Goal: Information Seeking & Learning: Compare options

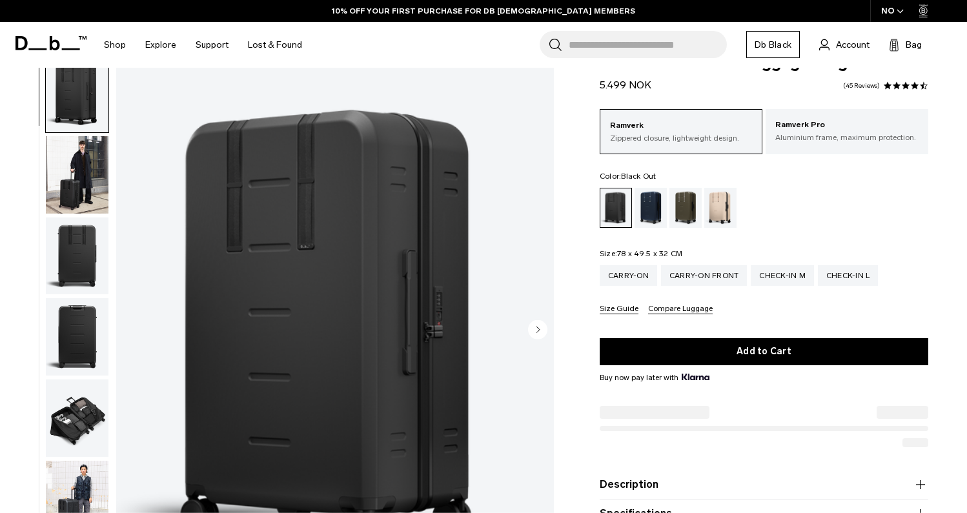
click at [70, 173] on img "button" at bounding box center [77, 174] width 63 height 77
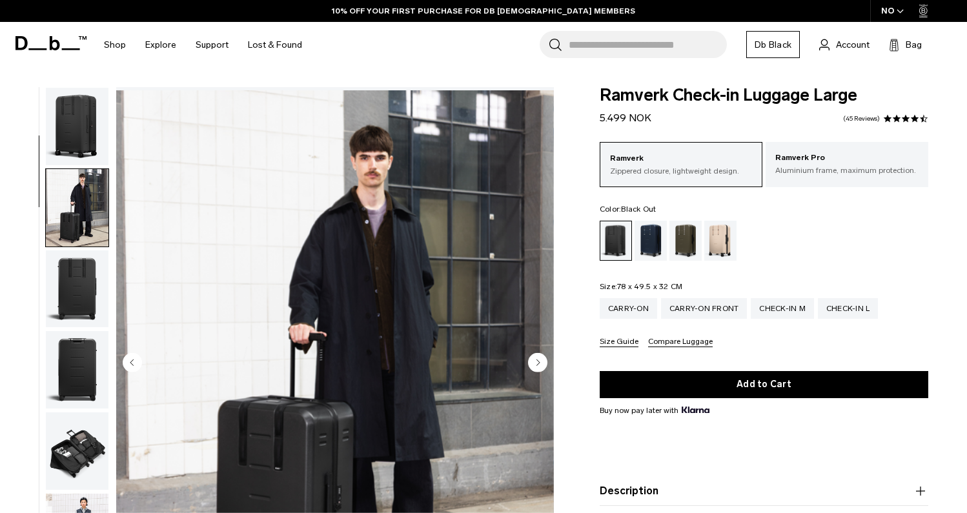
click at [53, 267] on img "button" at bounding box center [77, 288] width 63 height 77
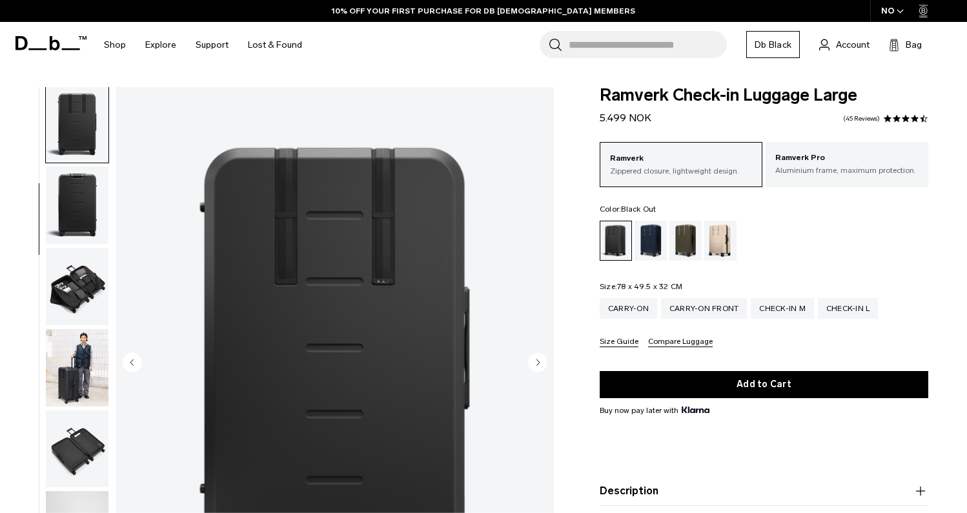
click at [87, 299] on img "button" at bounding box center [77, 286] width 63 height 77
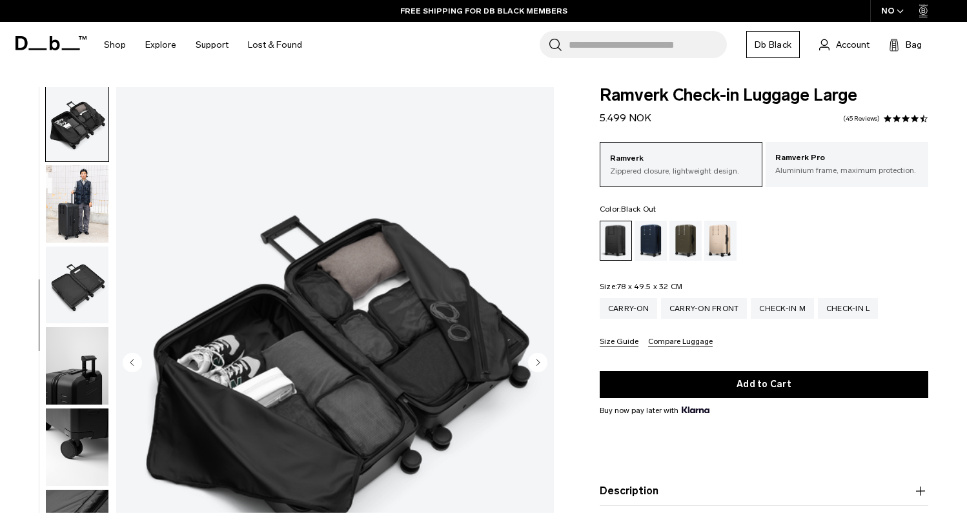
click at [82, 281] on img "button" at bounding box center [77, 285] width 63 height 77
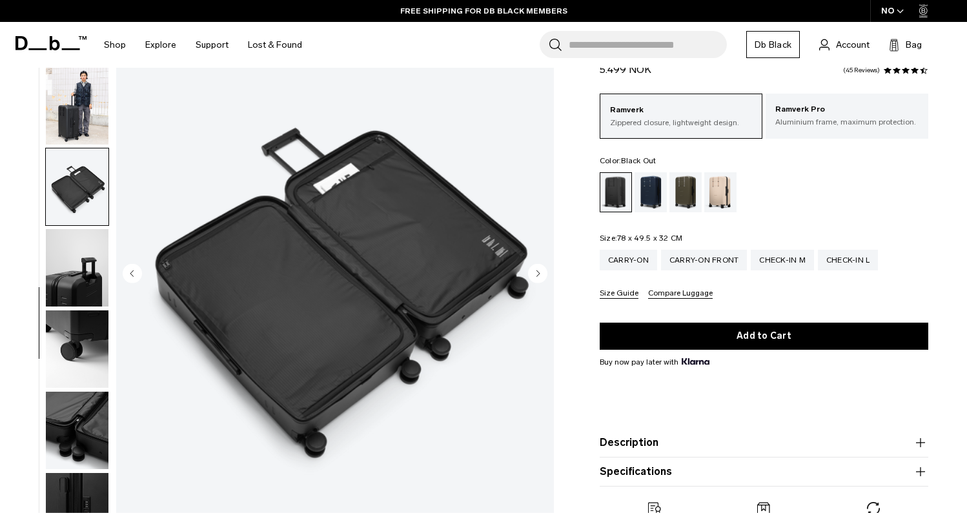
scroll to position [105, 0]
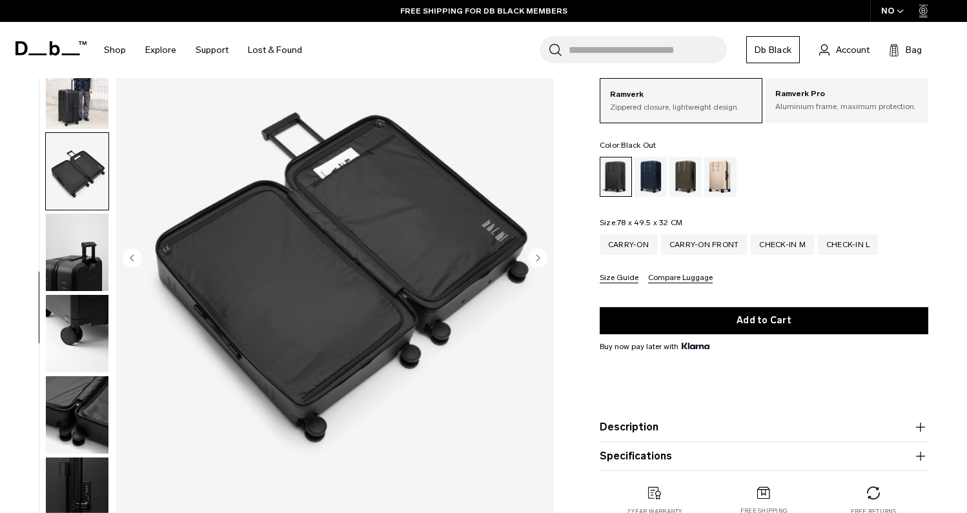
click at [74, 239] on img "button" at bounding box center [77, 252] width 63 height 77
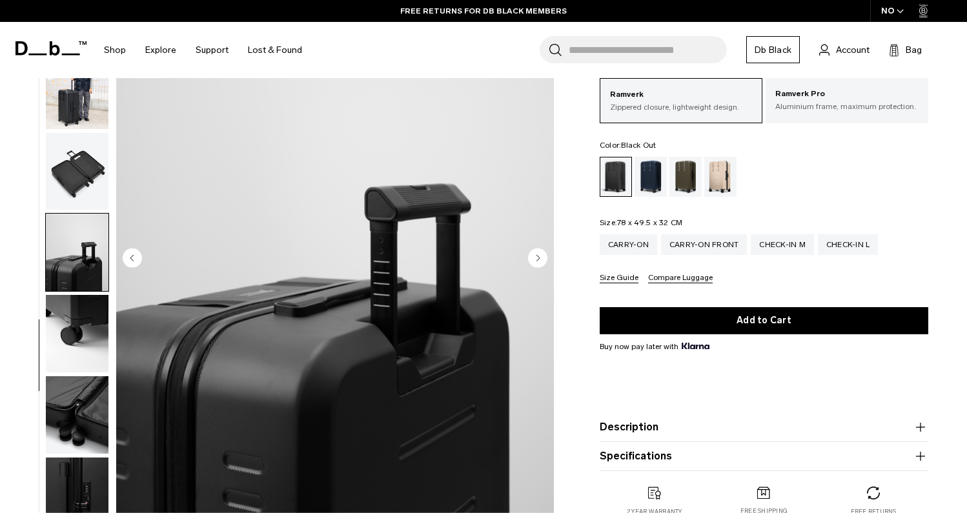
click at [87, 333] on img "button" at bounding box center [77, 333] width 63 height 77
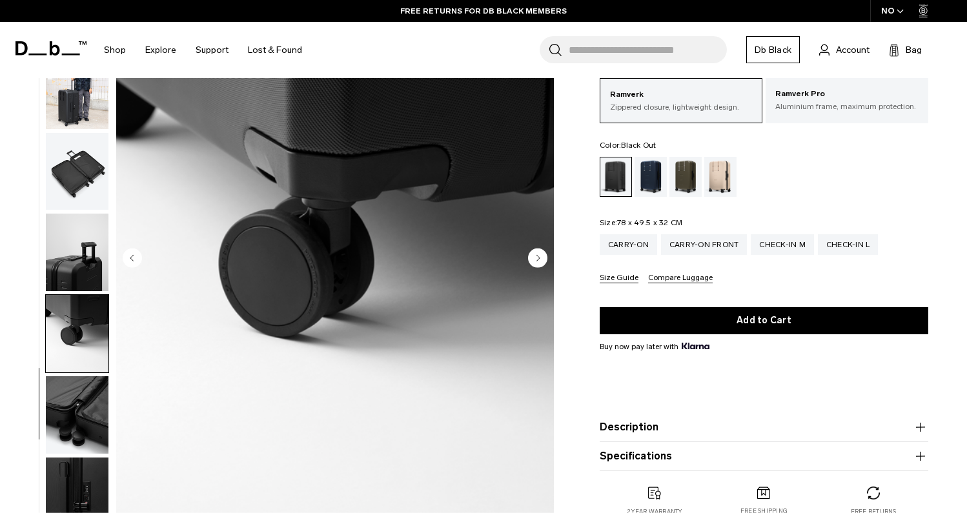
click at [87, 389] on img "button" at bounding box center [77, 414] width 63 height 77
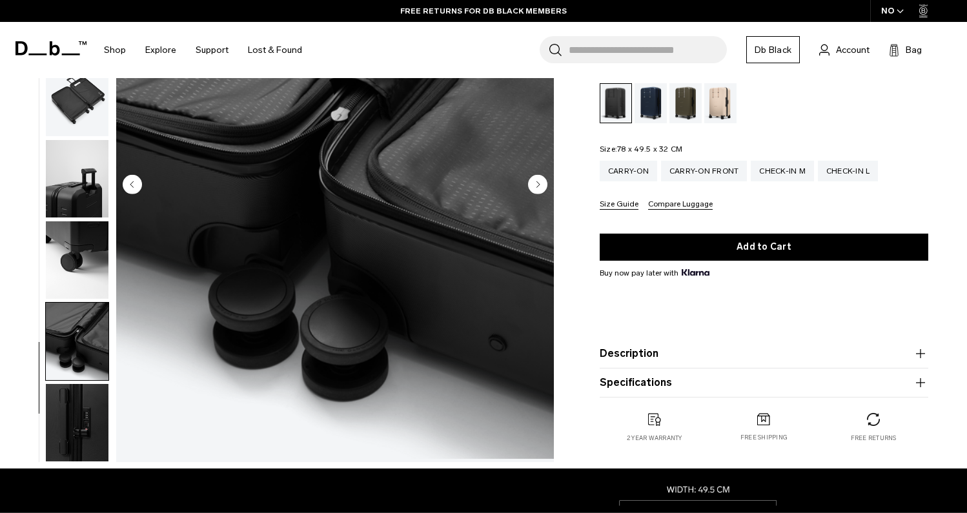
scroll to position [187, 0]
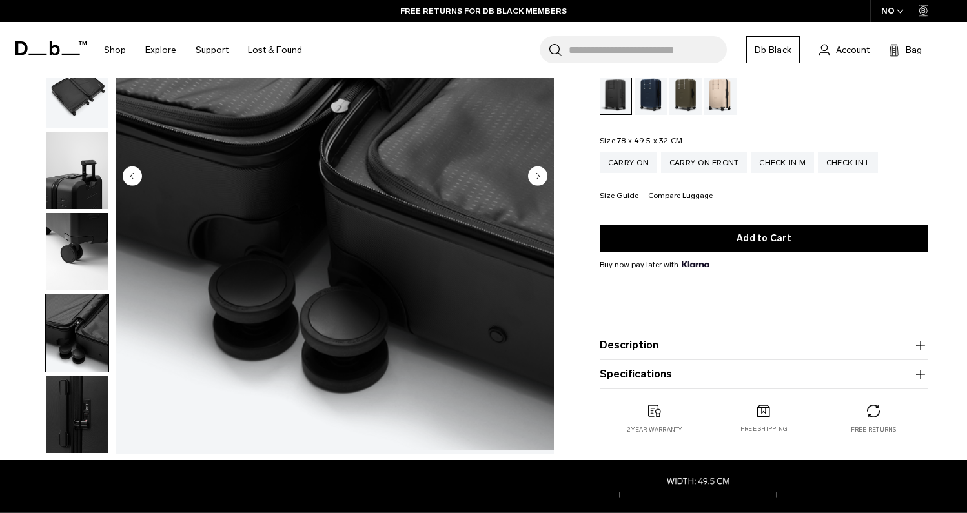
click at [85, 392] on img "button" at bounding box center [77, 414] width 63 height 77
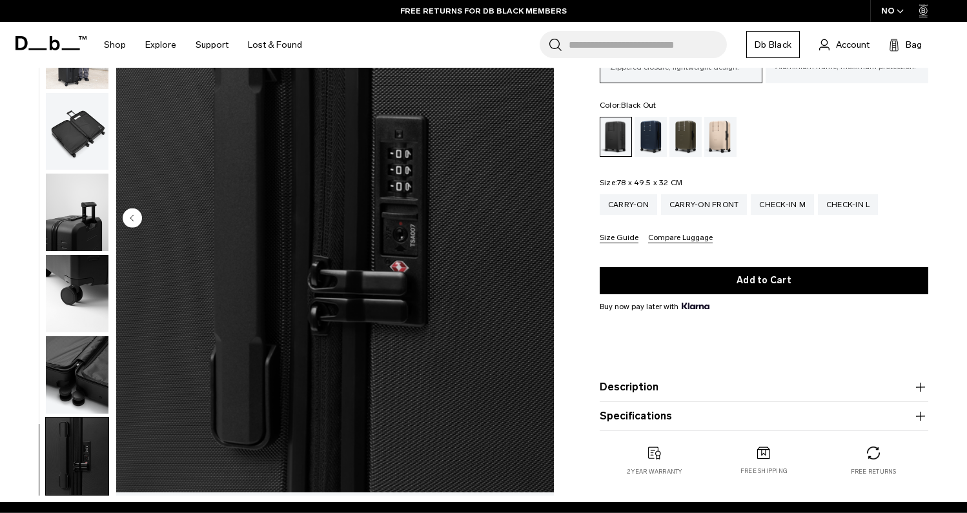
scroll to position [157, 0]
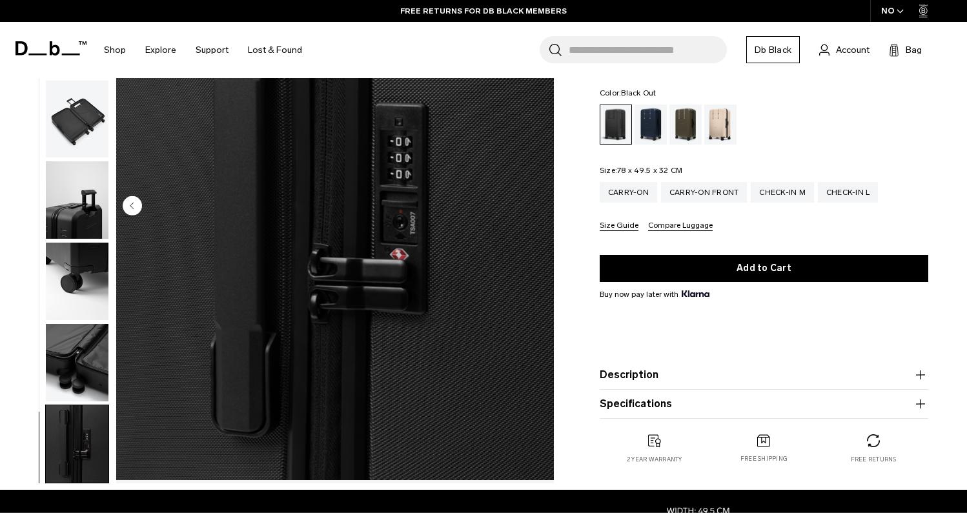
click at [77, 440] on img "button" at bounding box center [77, 443] width 63 height 77
click at [77, 354] on img "button" at bounding box center [77, 362] width 63 height 77
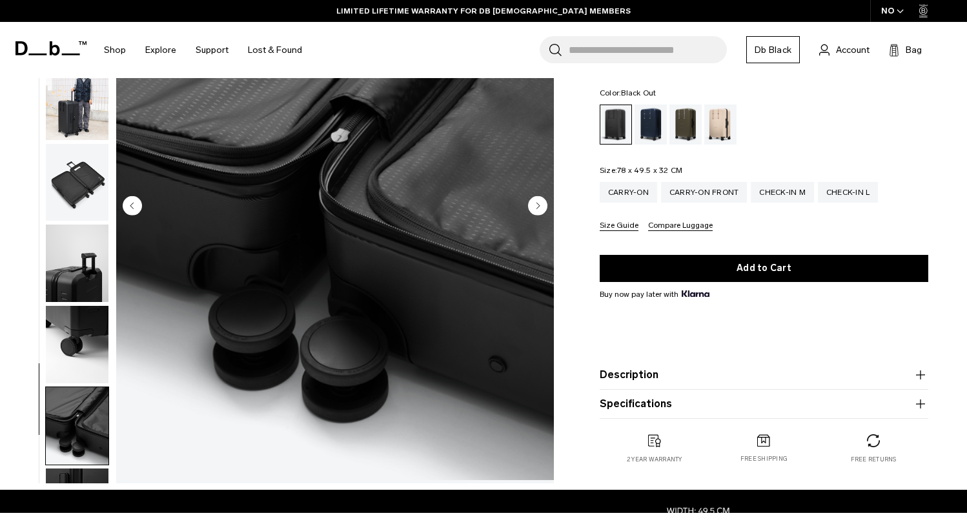
click at [83, 380] on img "button" at bounding box center [77, 344] width 63 height 77
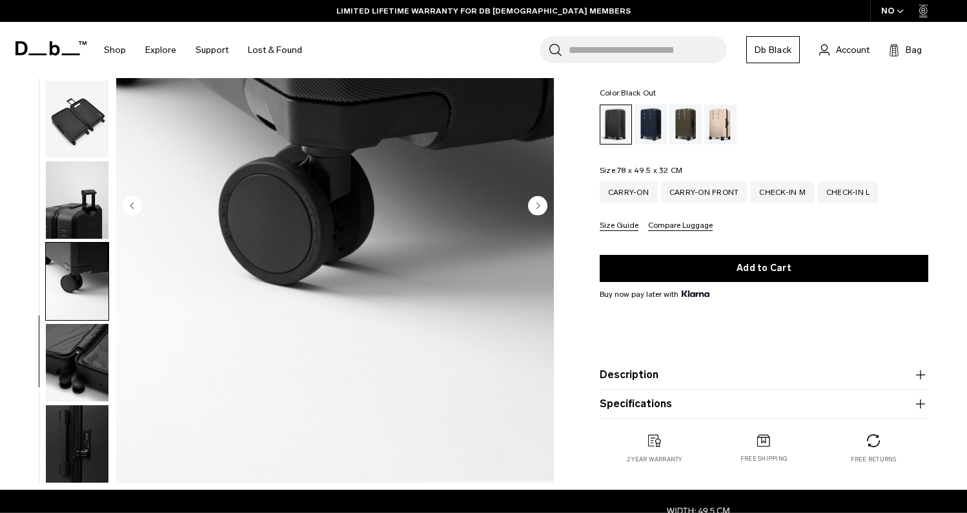
click at [83, 394] on img "button" at bounding box center [77, 362] width 63 height 77
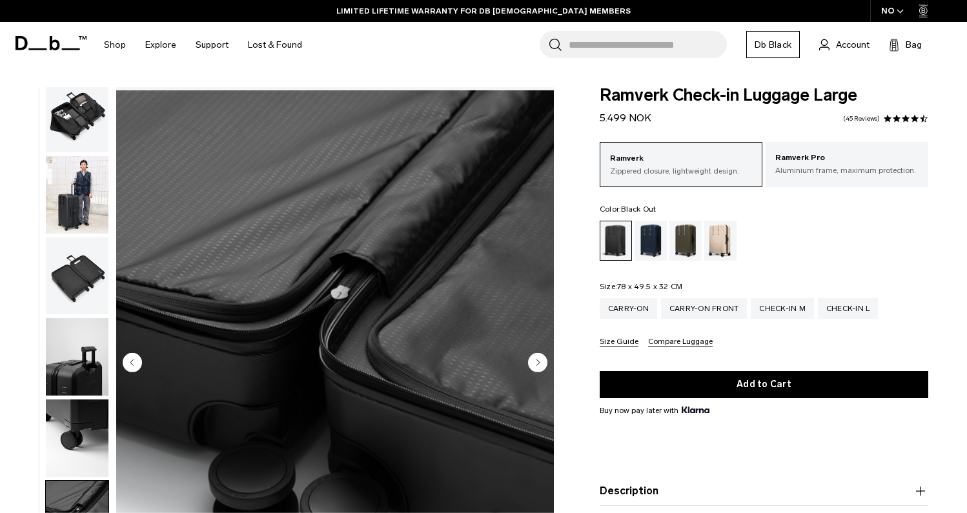
scroll to position [0, 0]
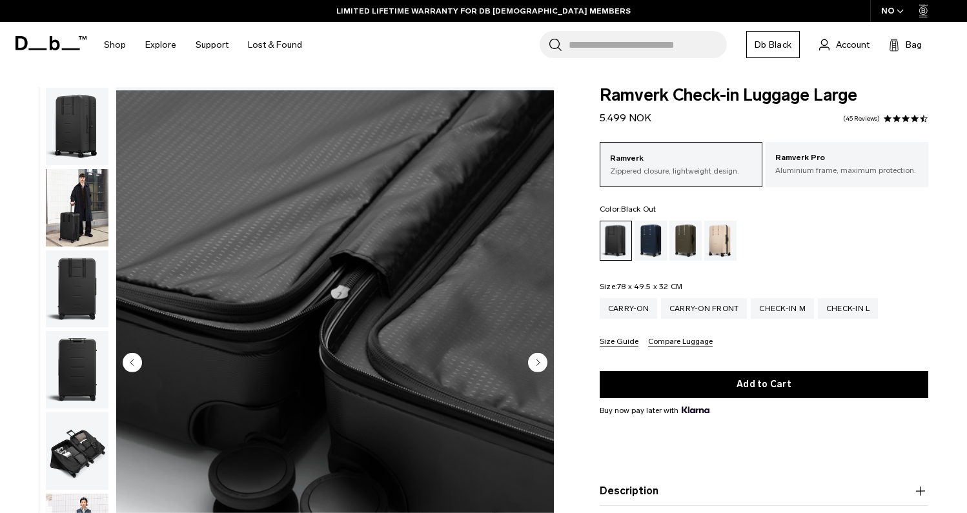
click at [68, 220] on img "button" at bounding box center [77, 207] width 63 height 77
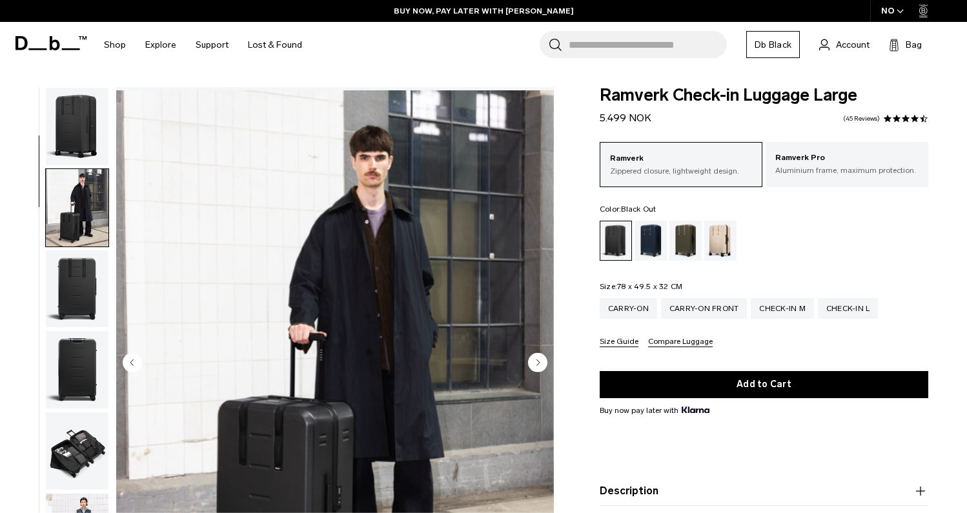
click at [72, 122] on img "button" at bounding box center [77, 126] width 63 height 77
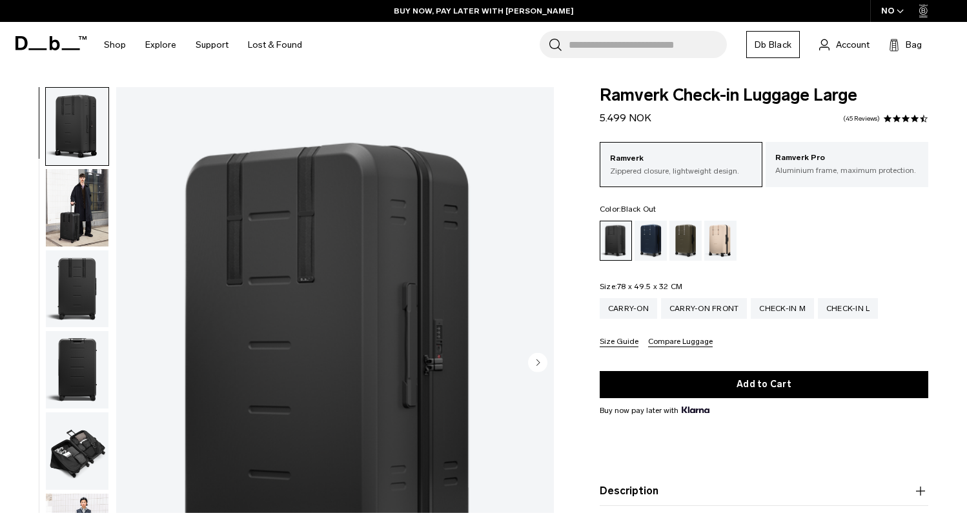
click at [85, 202] on img "button" at bounding box center [77, 207] width 63 height 77
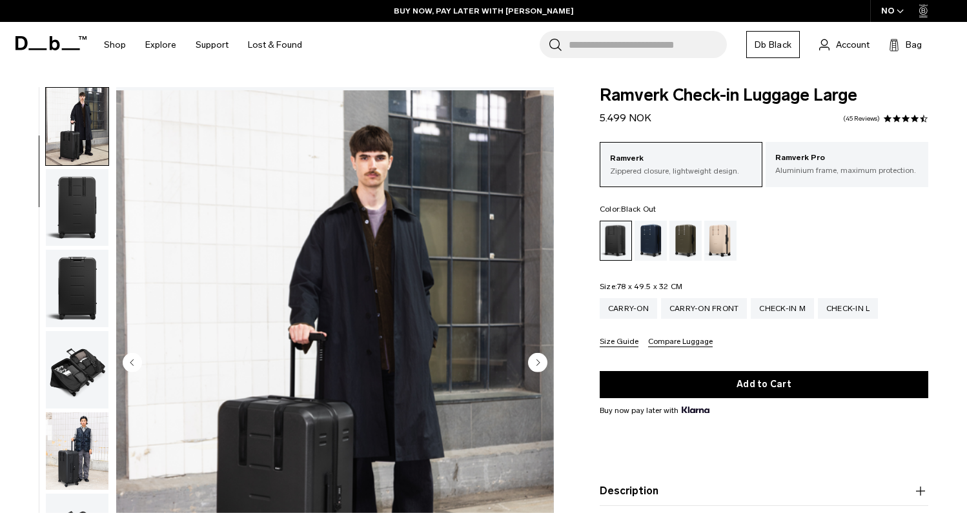
scroll to position [82, 0]
click at [88, 219] on img "button" at bounding box center [77, 206] width 63 height 77
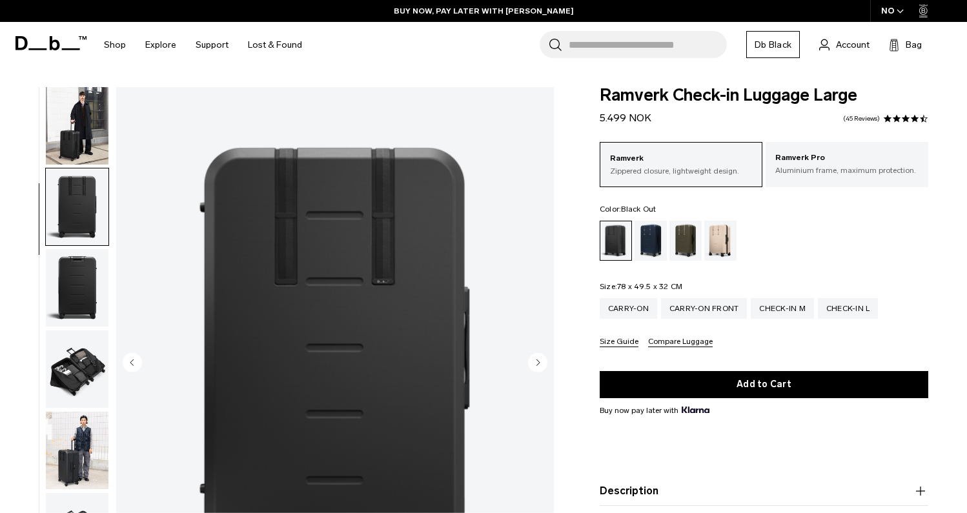
scroll to position [165, 0]
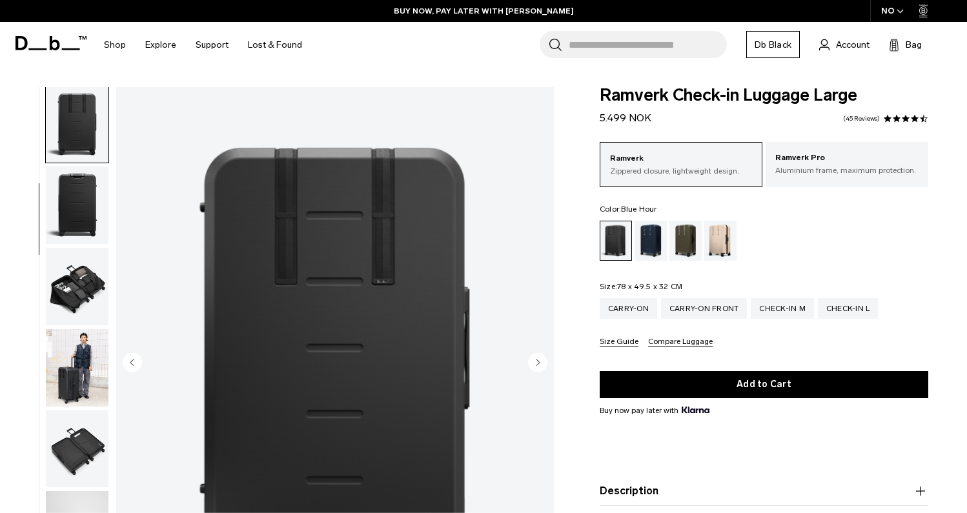
click at [639, 228] on div "Blue Hour" at bounding box center [650, 241] width 33 height 40
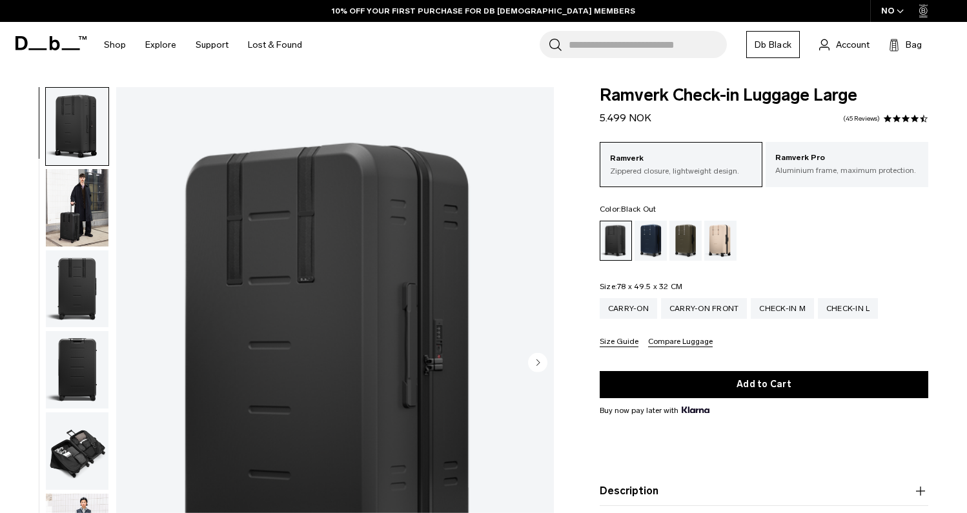
click at [77, 222] on img "button" at bounding box center [77, 207] width 63 height 77
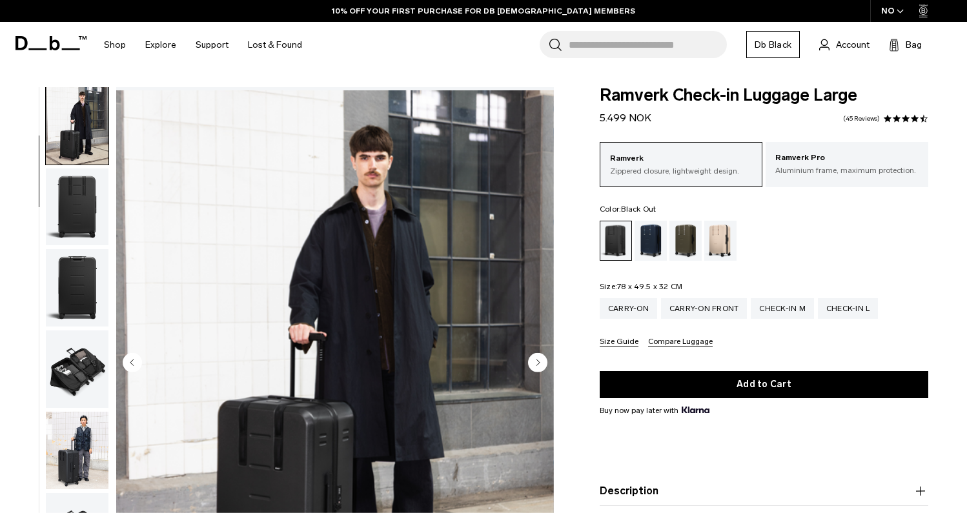
click at [76, 212] on img "button" at bounding box center [77, 206] width 63 height 77
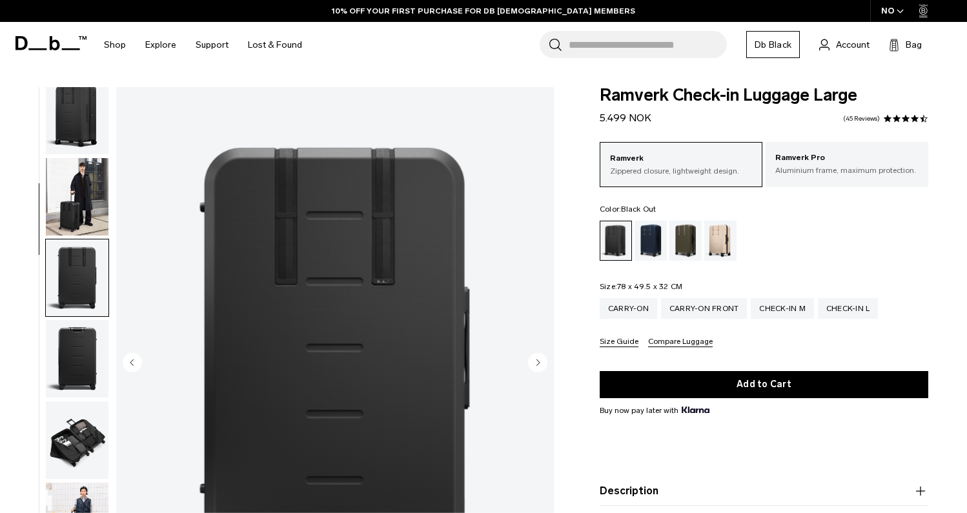
click at [101, 176] on img "button" at bounding box center [77, 196] width 63 height 77
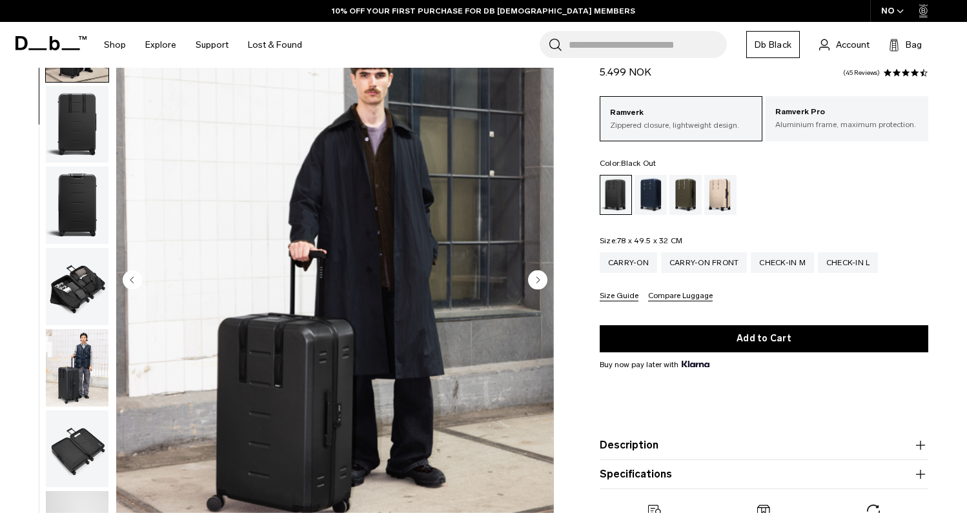
scroll to position [145, 0]
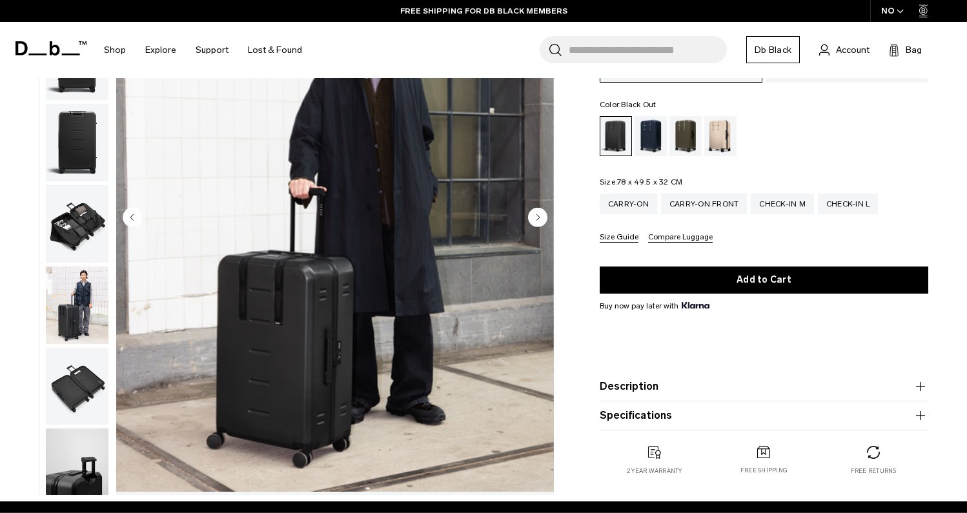
click at [72, 252] on img "button" at bounding box center [77, 223] width 63 height 77
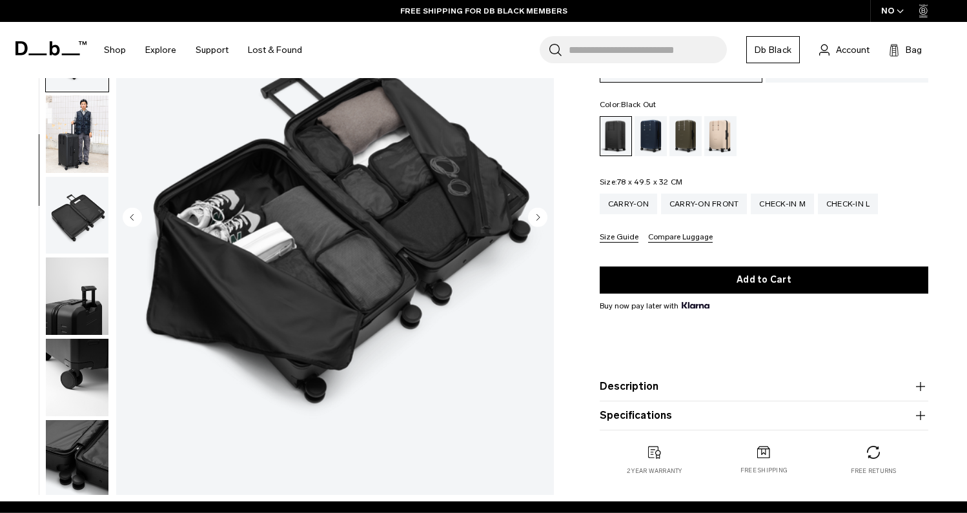
scroll to position [248, 0]
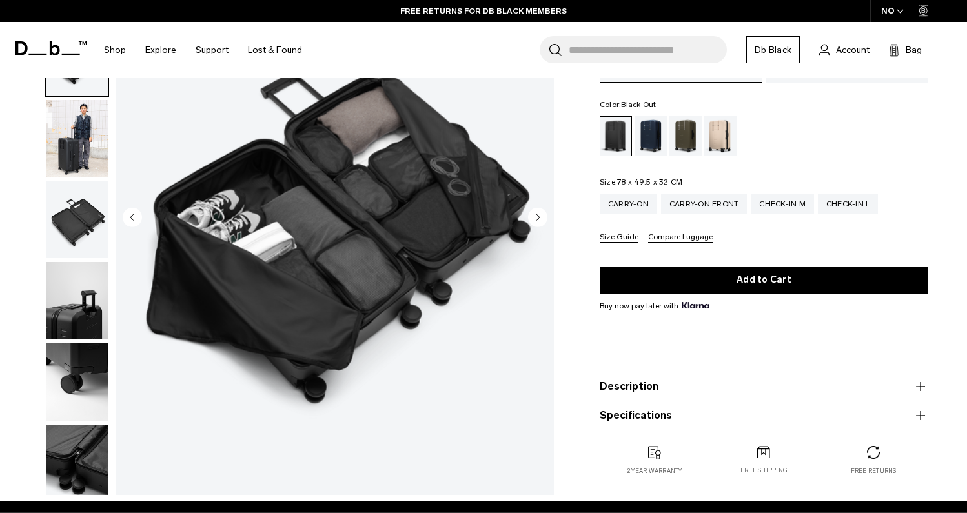
click at [81, 164] on img "button" at bounding box center [77, 138] width 63 height 77
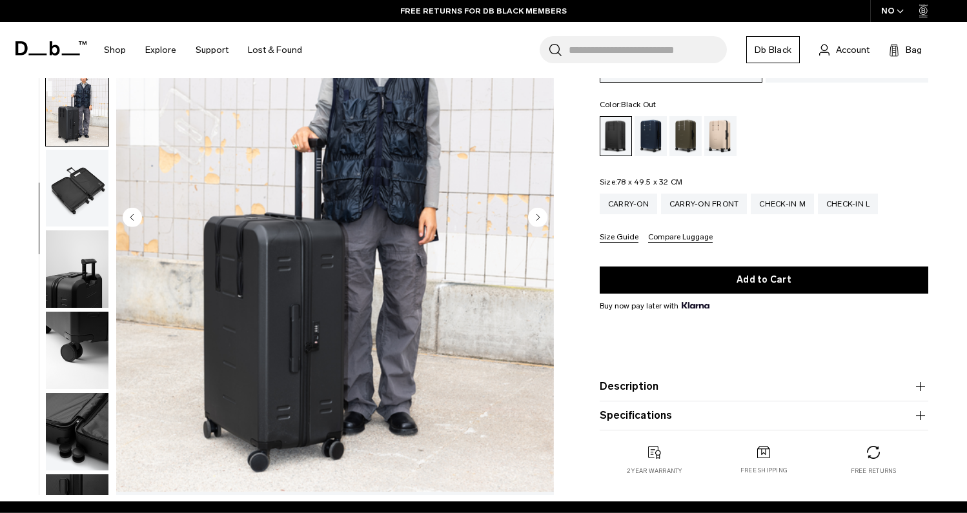
click at [86, 182] on img "button" at bounding box center [77, 188] width 63 height 77
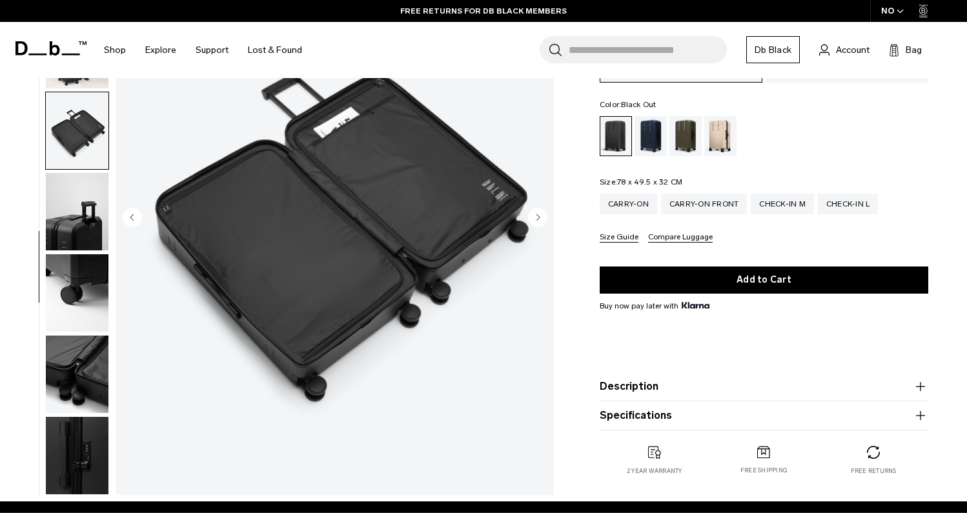
click at [89, 79] on img "button" at bounding box center [77, 49] width 63 height 77
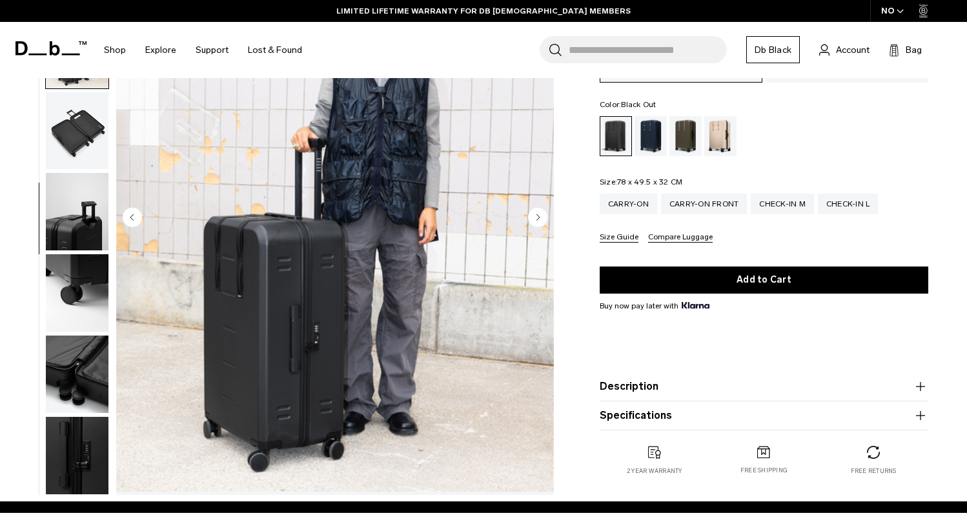
click at [63, 228] on img "button" at bounding box center [77, 211] width 63 height 77
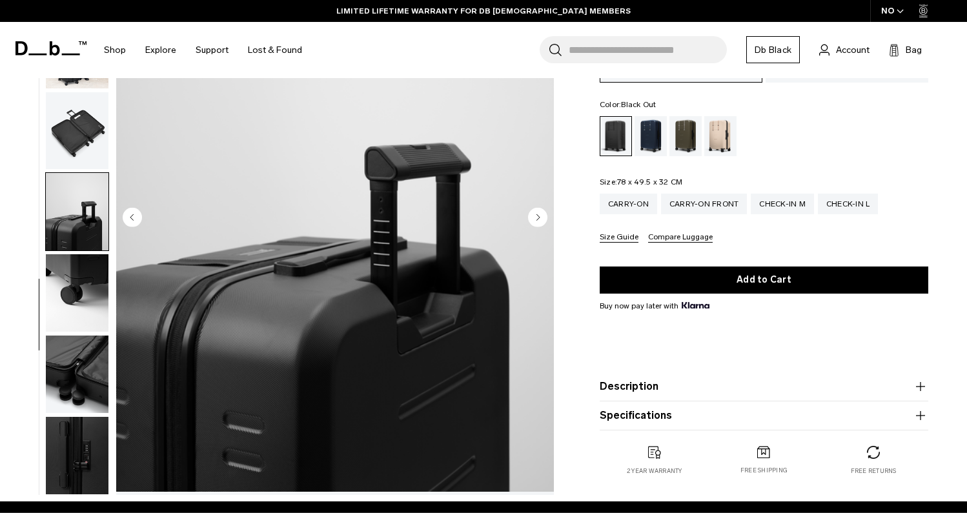
click at [83, 290] on img "button" at bounding box center [77, 292] width 63 height 77
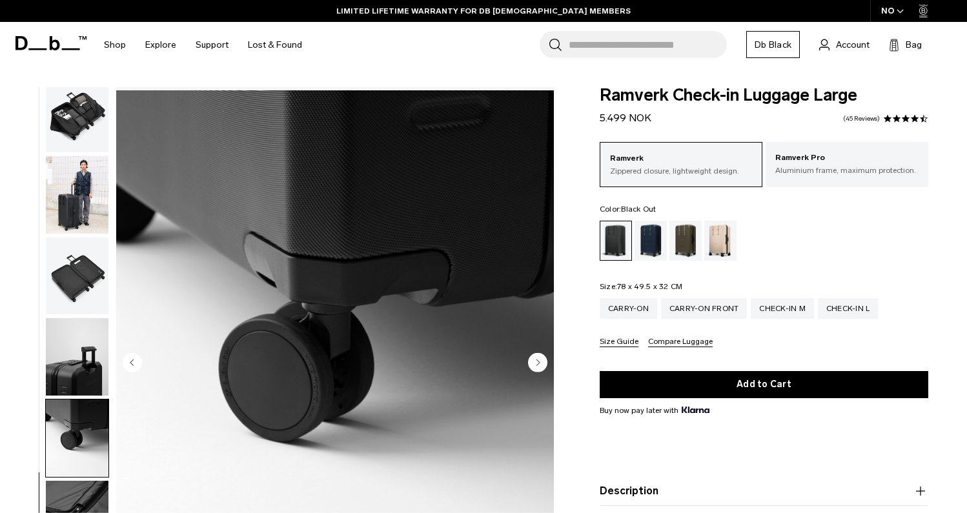
scroll to position [0, 0]
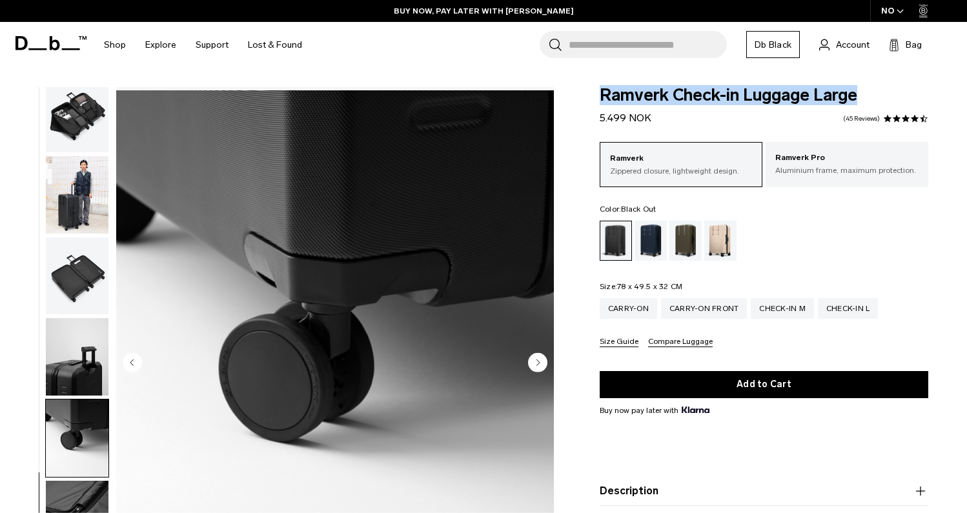
drag, startPoint x: 603, startPoint y: 92, endPoint x: 861, endPoint y: 88, distance: 258.2
click at [861, 88] on span "Ramverk Check-in Luggage Large" at bounding box center [764, 95] width 329 height 17
copy span "Ramverk Check-in Luggage Large"
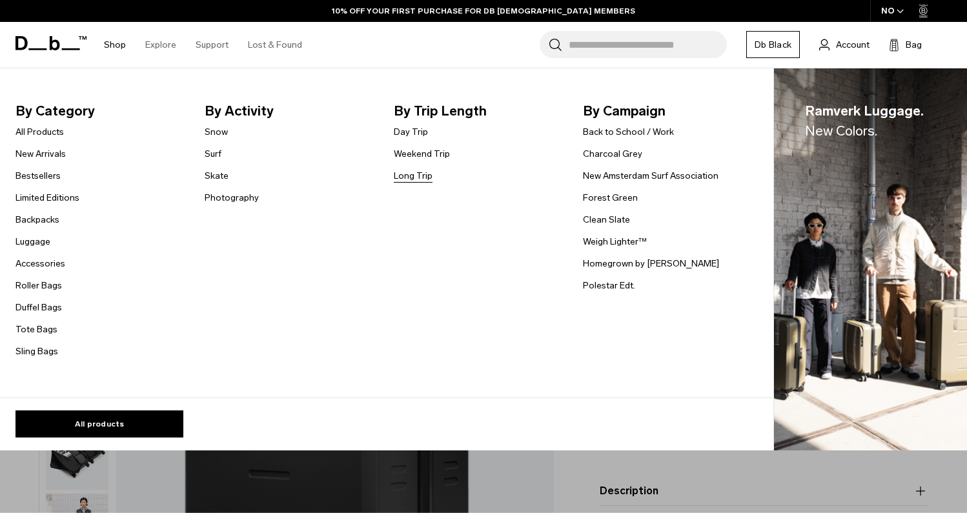
click at [409, 174] on link "Long Trip" at bounding box center [413, 176] width 39 height 14
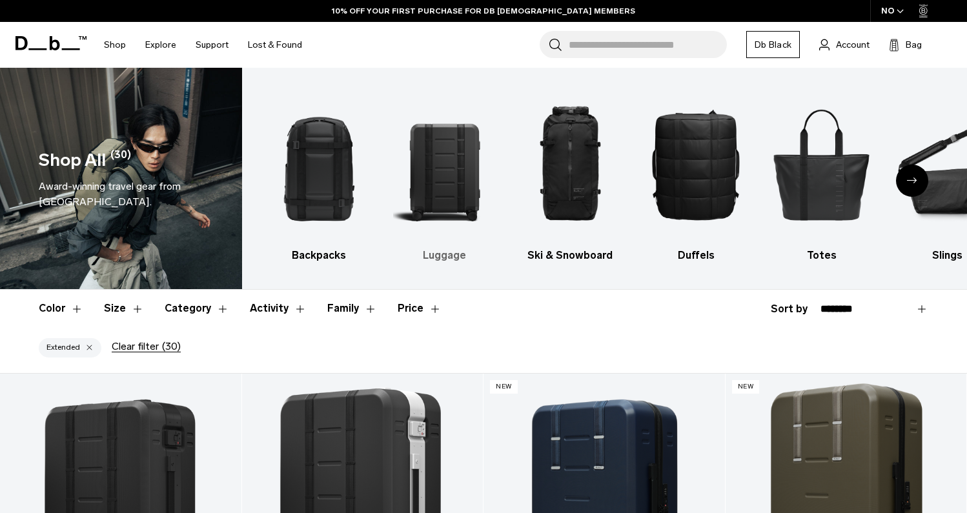
click at [436, 133] on img "2 / 10" at bounding box center [444, 164] width 103 height 154
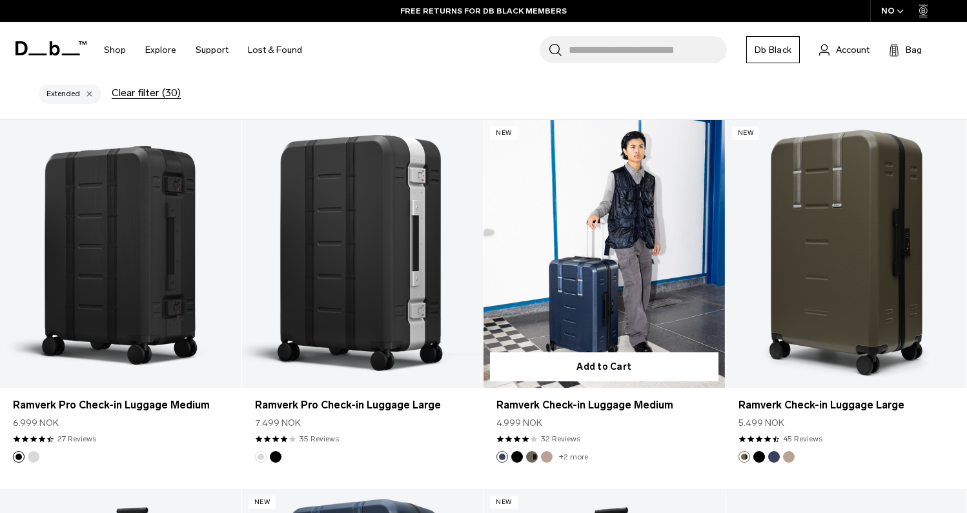
scroll to position [253, 0]
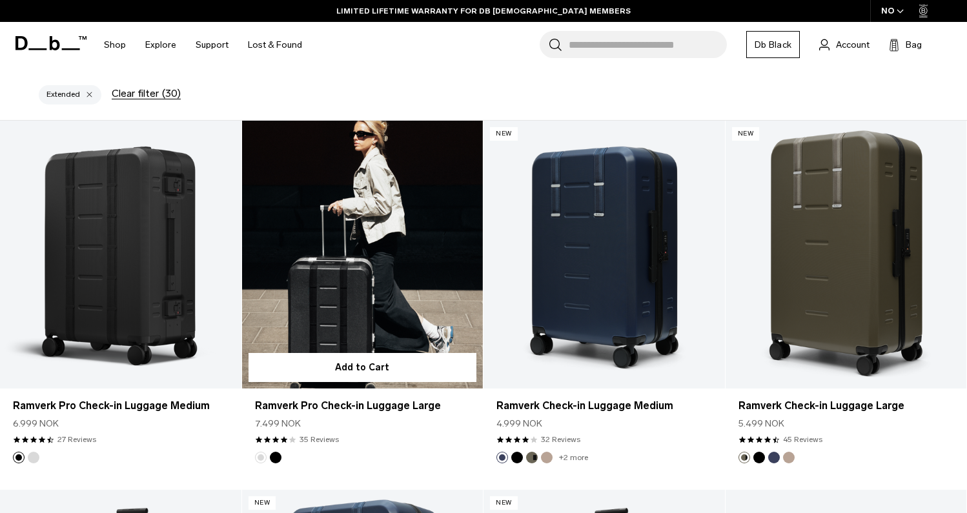
click at [390, 270] on link "Ramverk Pro Check-in Luggage Large" at bounding box center [362, 255] width 241 height 268
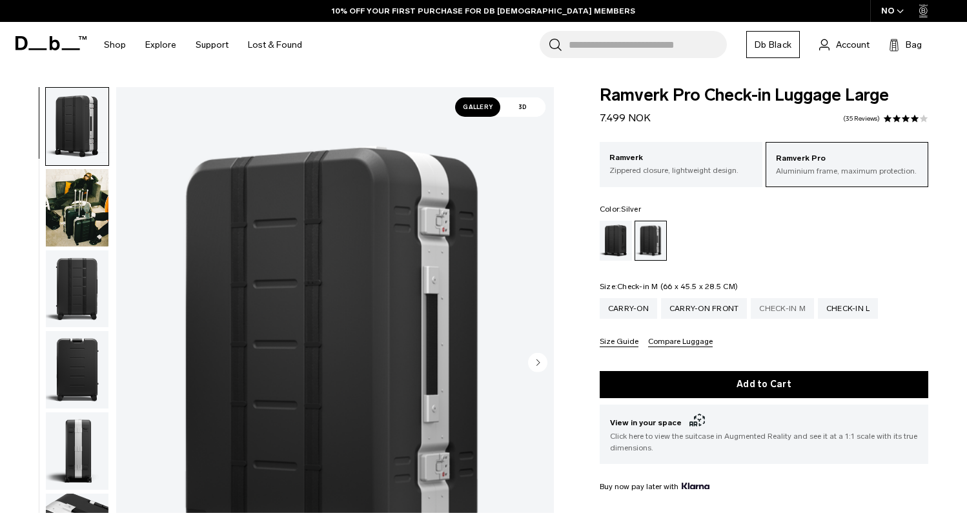
click at [791, 313] on div "Check-in M" at bounding box center [782, 308] width 63 height 21
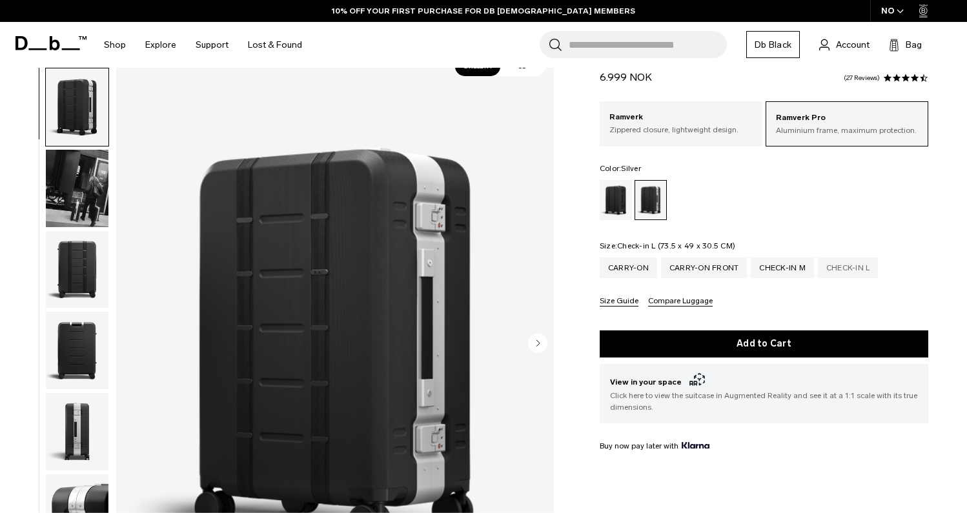
click at [852, 261] on div "Check-in L" at bounding box center [848, 268] width 61 height 21
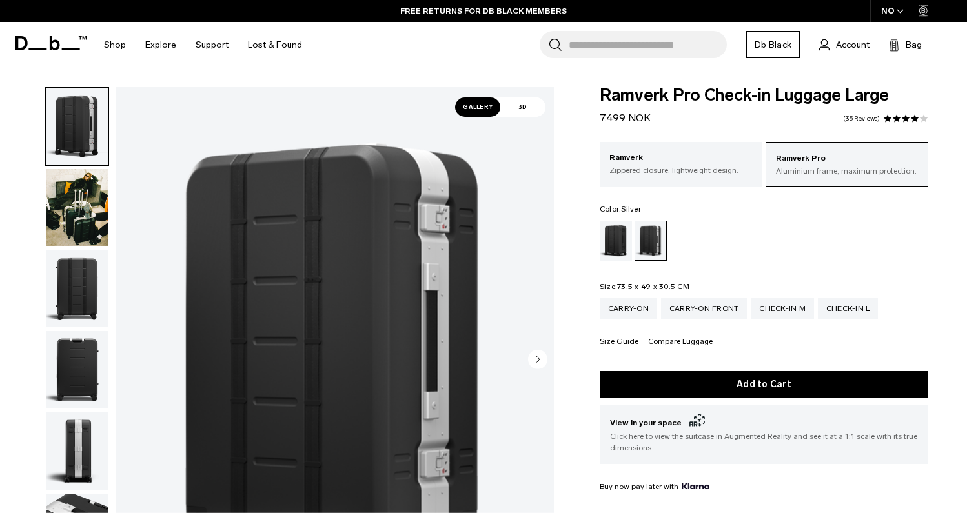
click at [535, 111] on span "3D" at bounding box center [522, 106] width 45 height 19
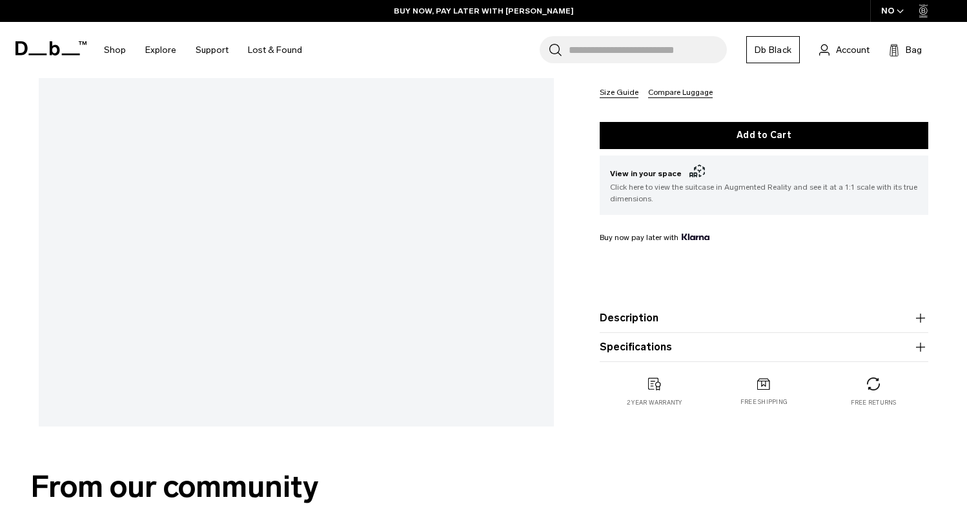
scroll to position [422, 0]
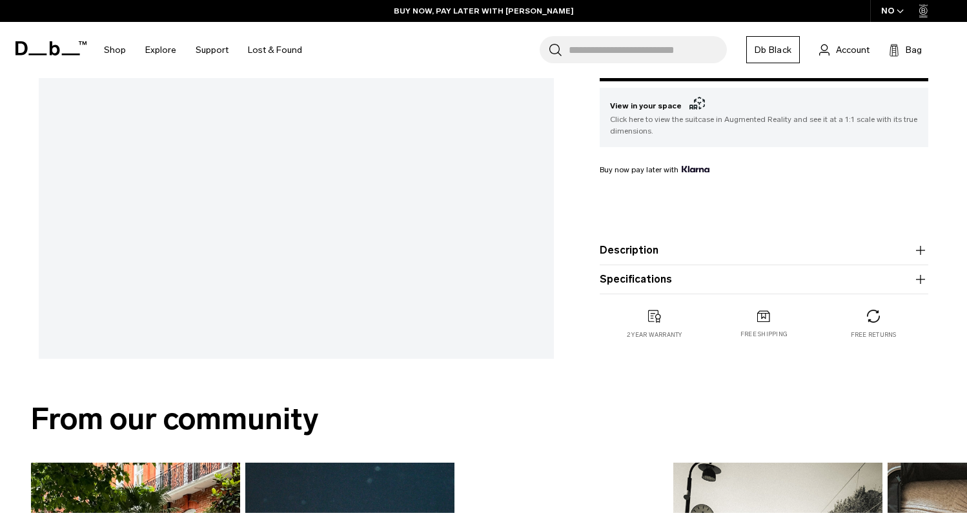
click at [656, 258] on button "Description" at bounding box center [764, 250] width 329 height 15
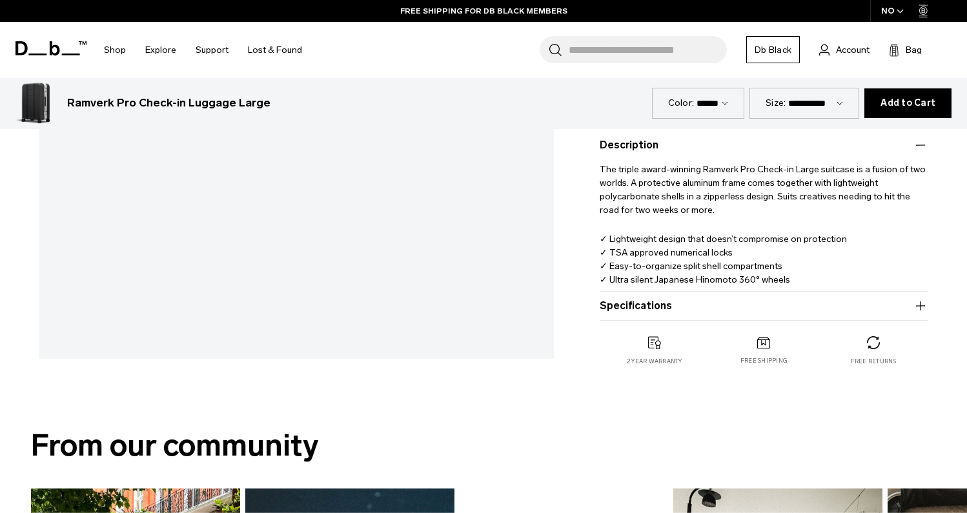
click at [658, 148] on button "Description" at bounding box center [764, 144] width 329 height 15
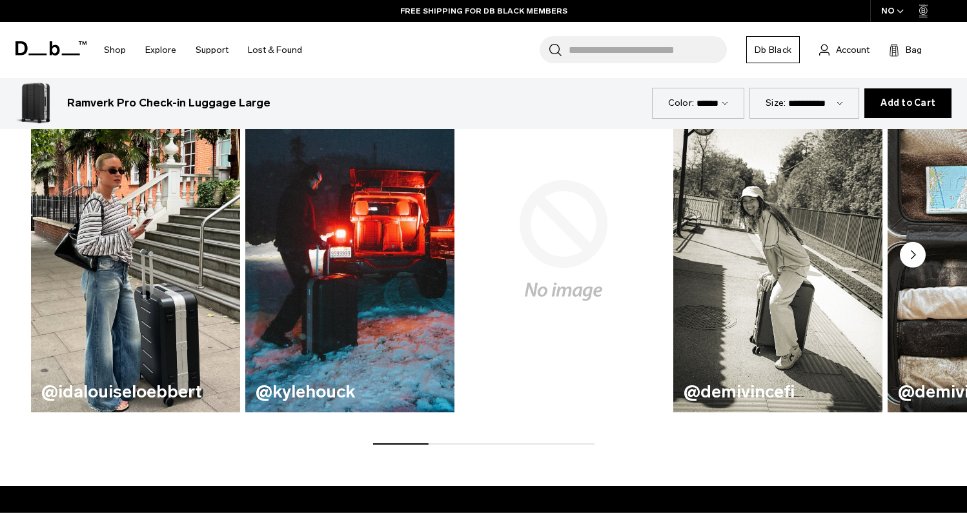
scroll to position [1004, 0]
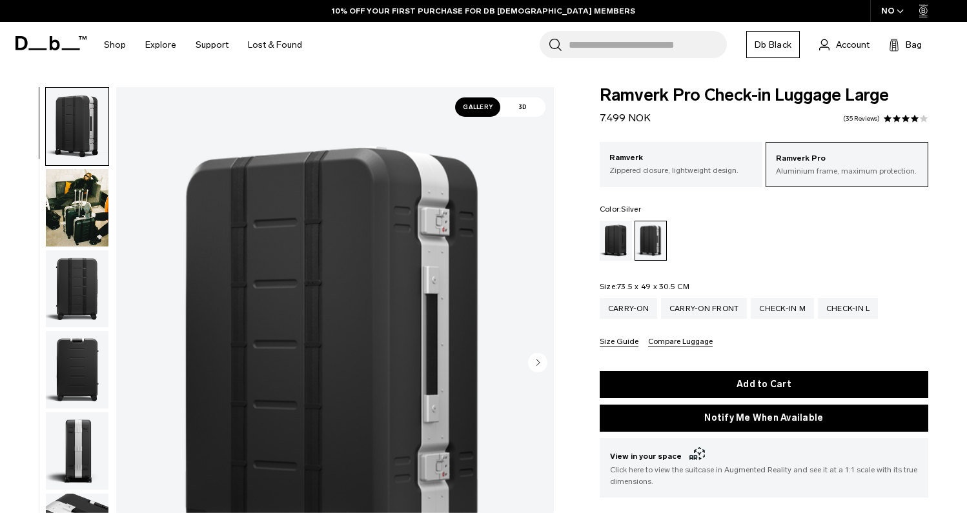
select select
select select "**********"
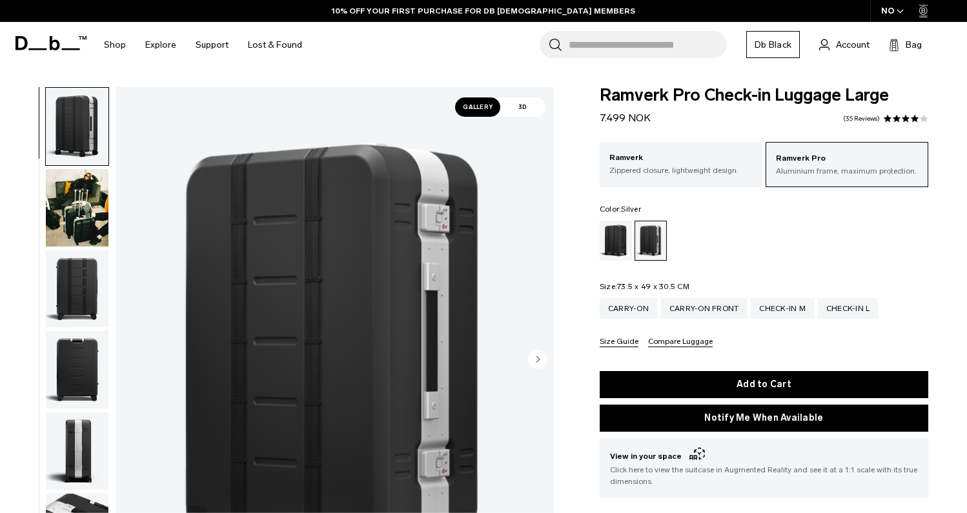
select select
select select "**********"
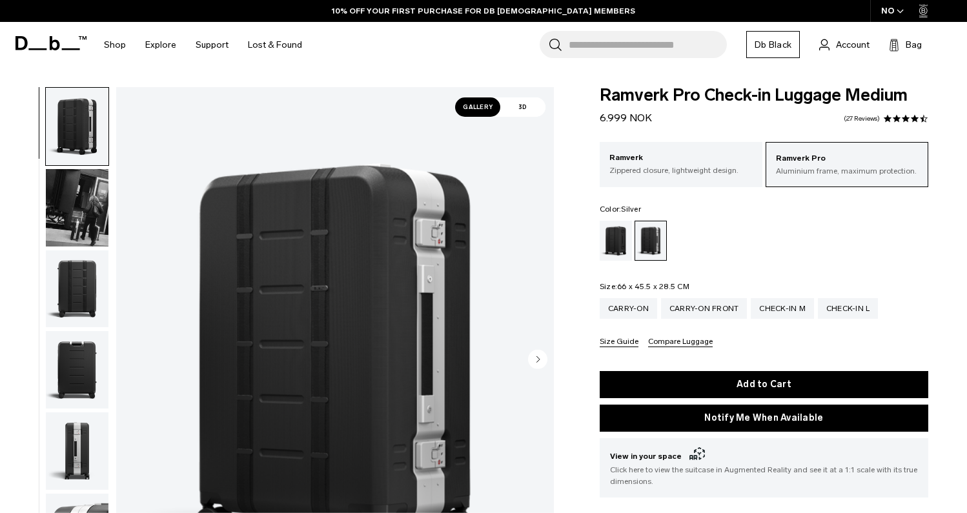
select select
select select "**********"
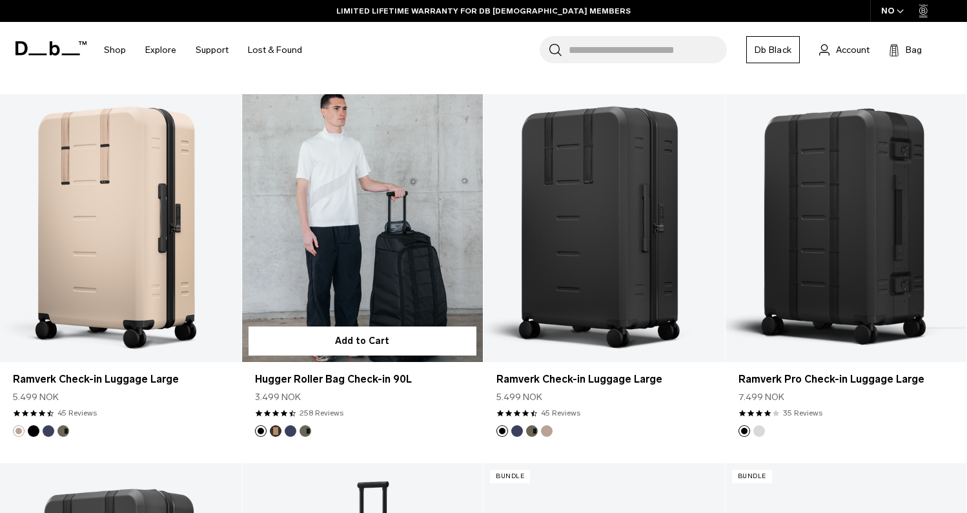
scroll to position [1017, 0]
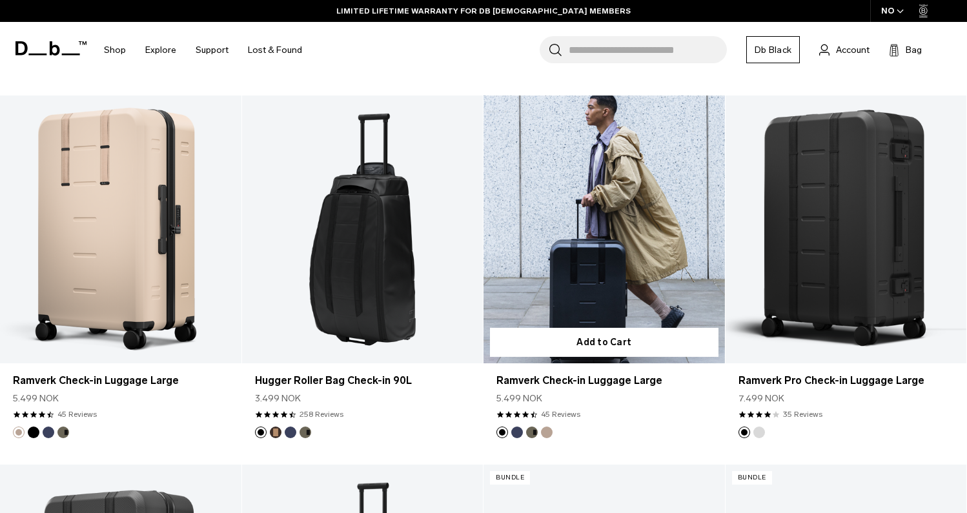
click at [567, 248] on link "Ramverk Check-in Luggage Large" at bounding box center [603, 230] width 241 height 268
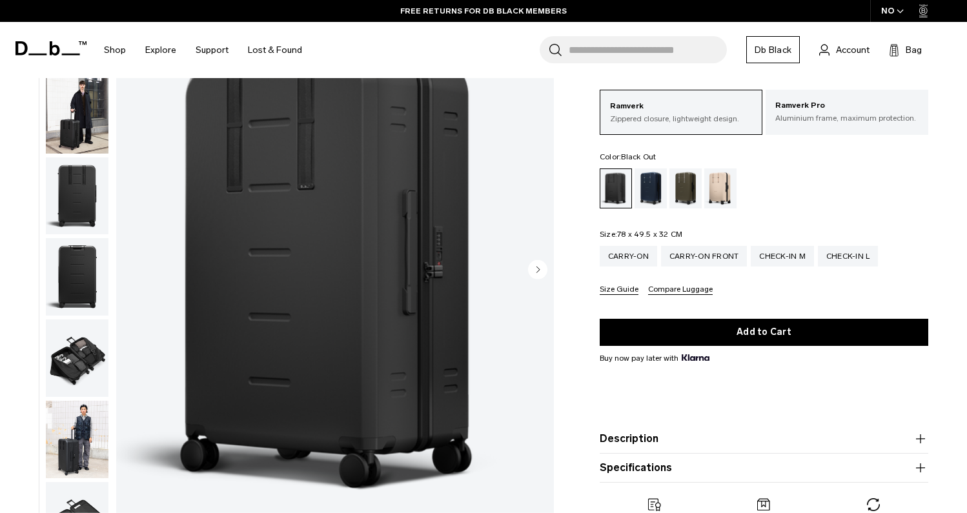
scroll to position [105, 0]
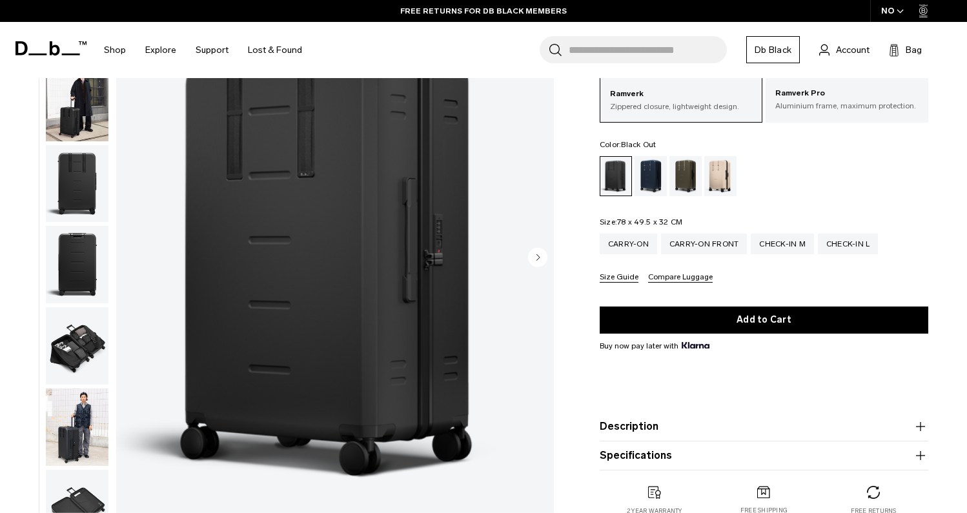
drag, startPoint x: 85, startPoint y: 435, endPoint x: 258, endPoint y: 363, distance: 186.6
click at [85, 435] on img "button" at bounding box center [77, 427] width 63 height 77
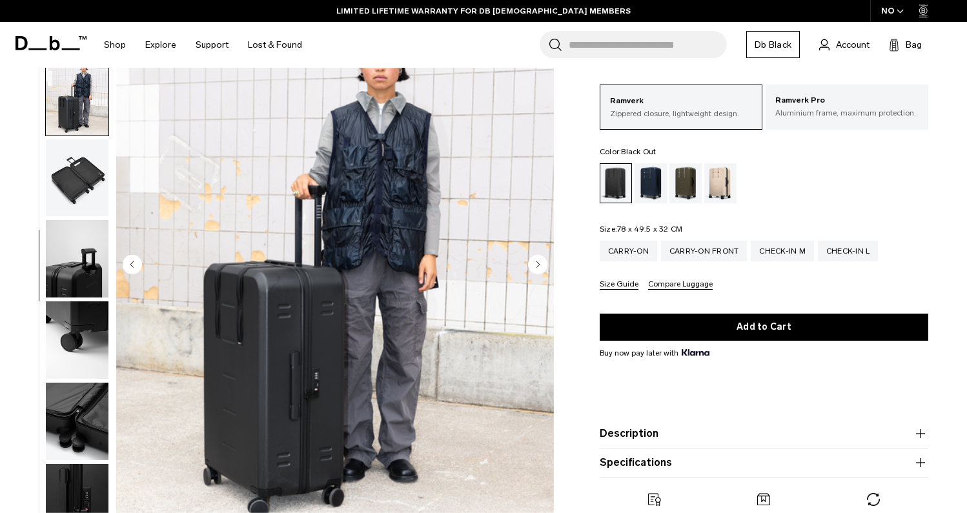
scroll to position [184, 0]
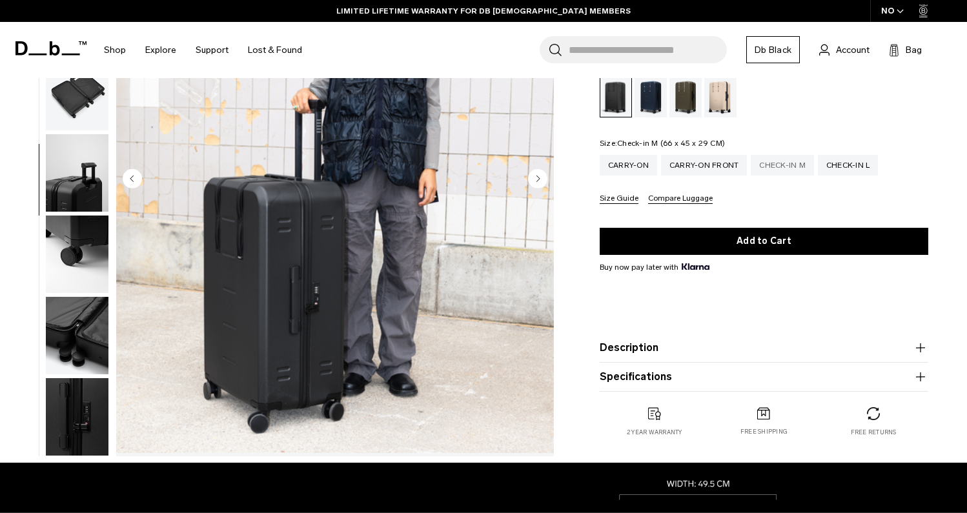
click at [774, 163] on div "Check-in M" at bounding box center [782, 165] width 63 height 21
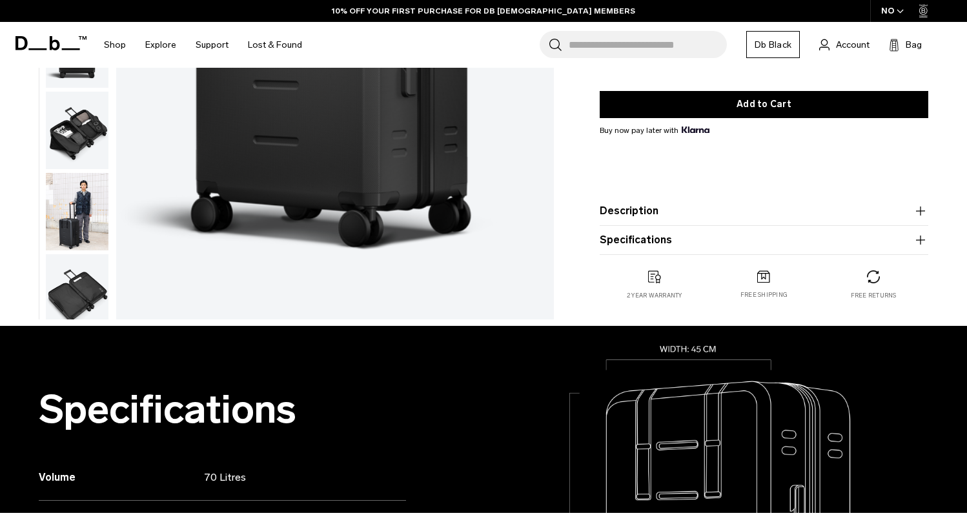
scroll to position [274, 0]
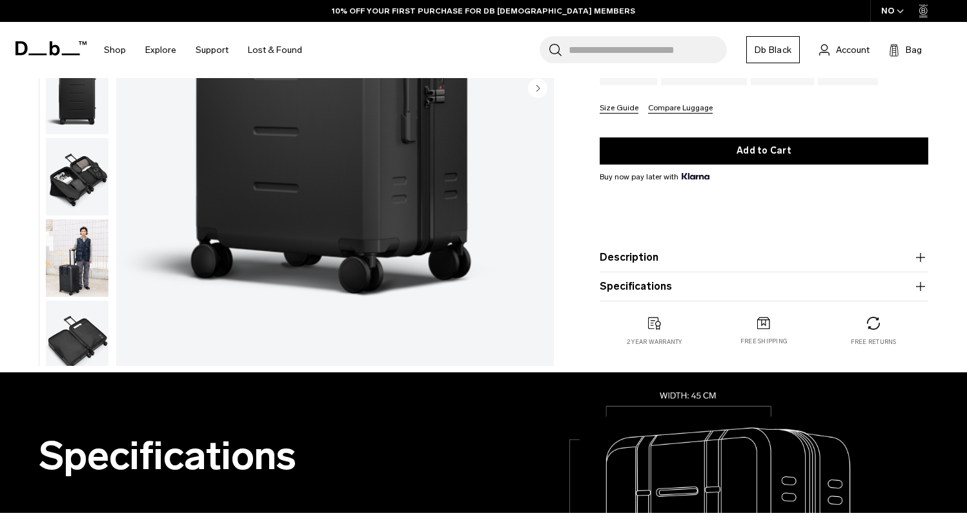
click at [82, 263] on img "button" at bounding box center [77, 257] width 63 height 77
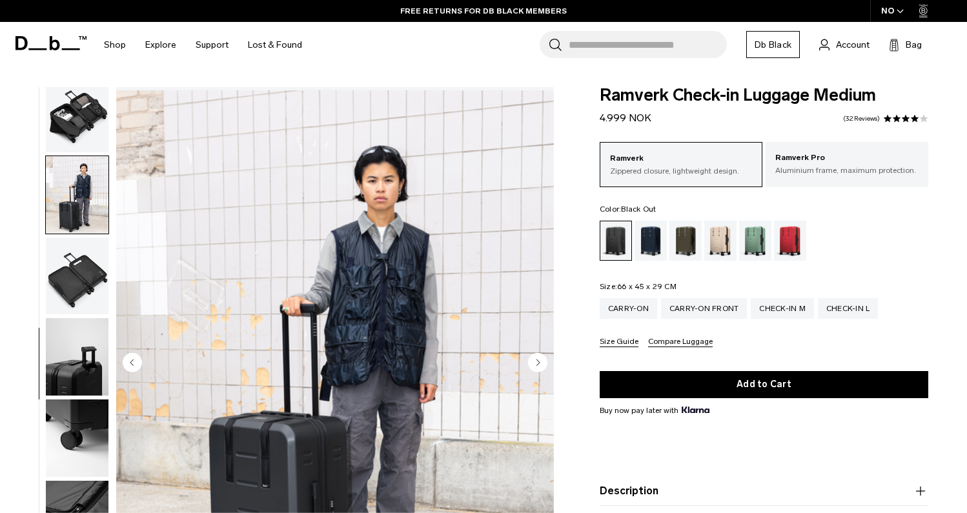
scroll to position [0, 0]
click at [849, 312] on div "Check-in L" at bounding box center [848, 308] width 61 height 21
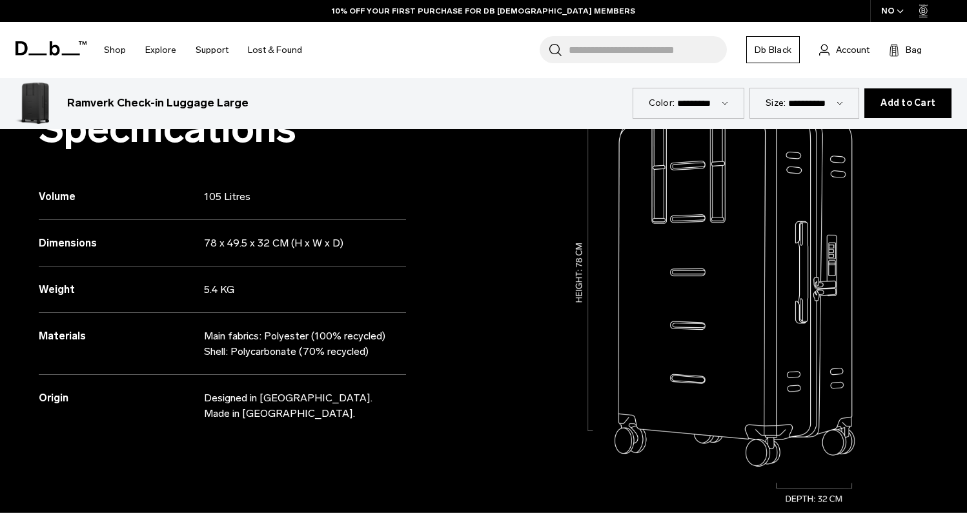
scroll to position [587, 0]
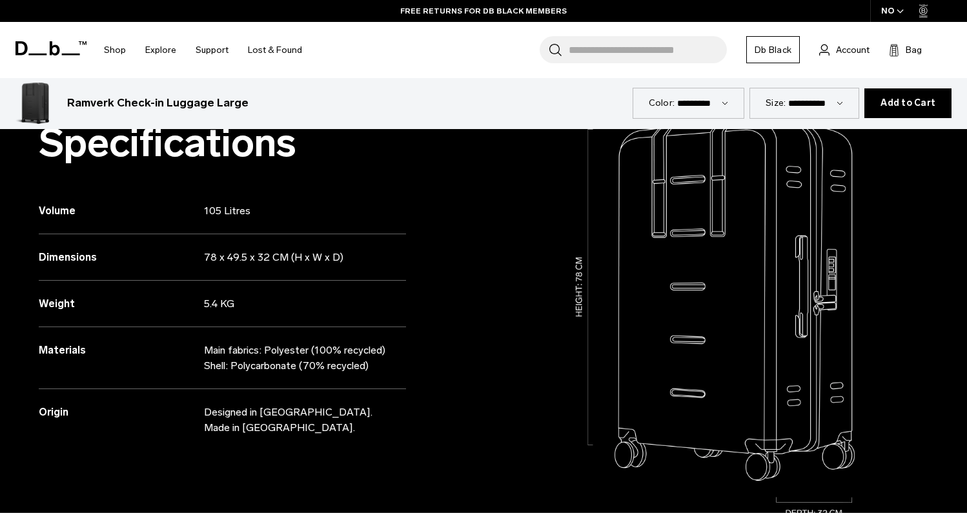
drag, startPoint x: 201, startPoint y: 255, endPoint x: 372, endPoint y: 261, distance: 171.8
click at [372, 261] on div "Dimensions 78 x 49.5 x 32 CM (H x W x D)" at bounding box center [222, 257] width 367 height 46
copy div "78 x 49.5 x 32 CM (H x W x D)"
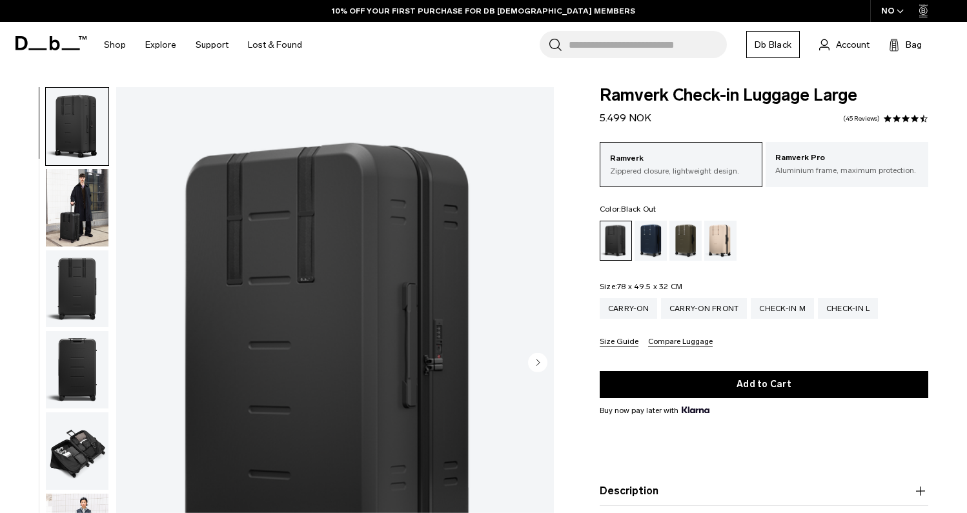
scroll to position [12, 0]
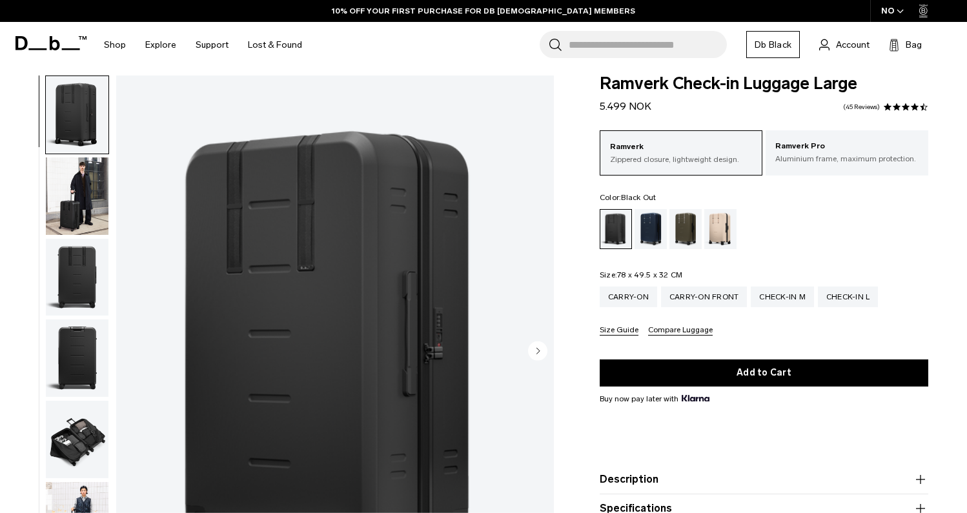
click at [84, 201] on img "button" at bounding box center [77, 195] width 63 height 77
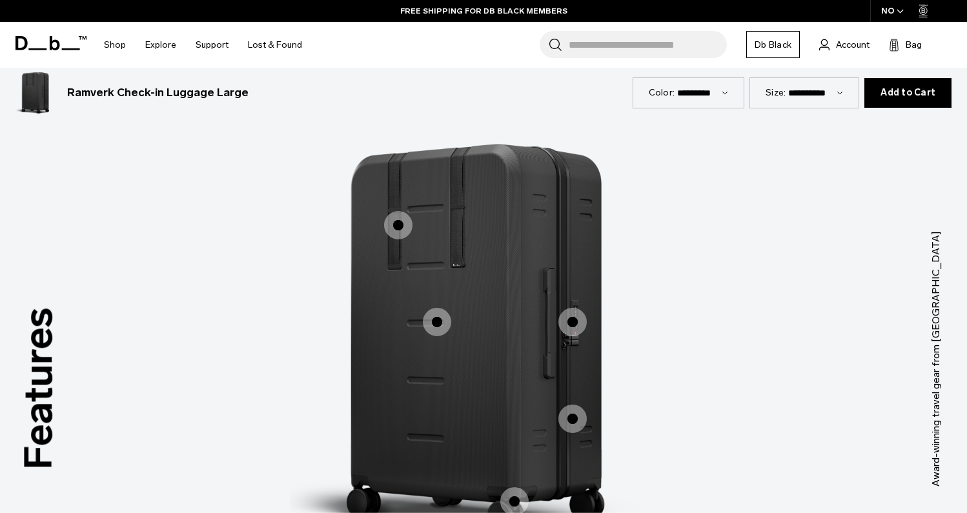
scroll to position [1106, 0]
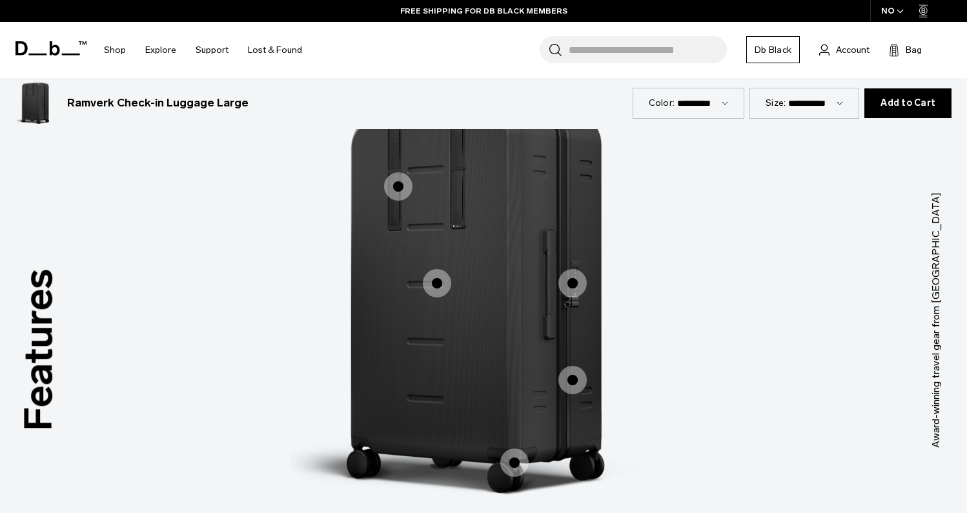
click at [438, 282] on span "1 / 3" at bounding box center [437, 283] width 28 height 28
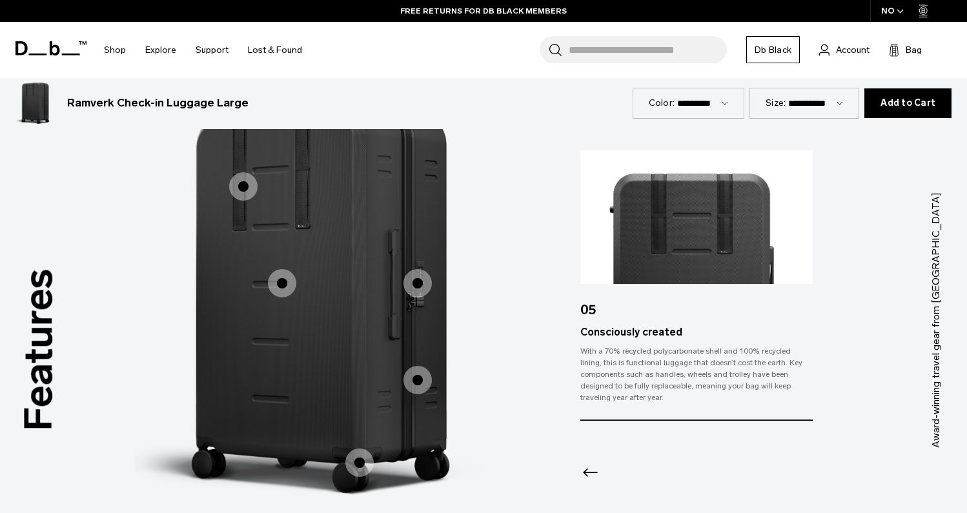
click at [262, 178] on img "1 / 3" at bounding box center [328, 301] width 387 height 484
click at [243, 187] on span "1 / 3" at bounding box center [243, 186] width 28 height 28
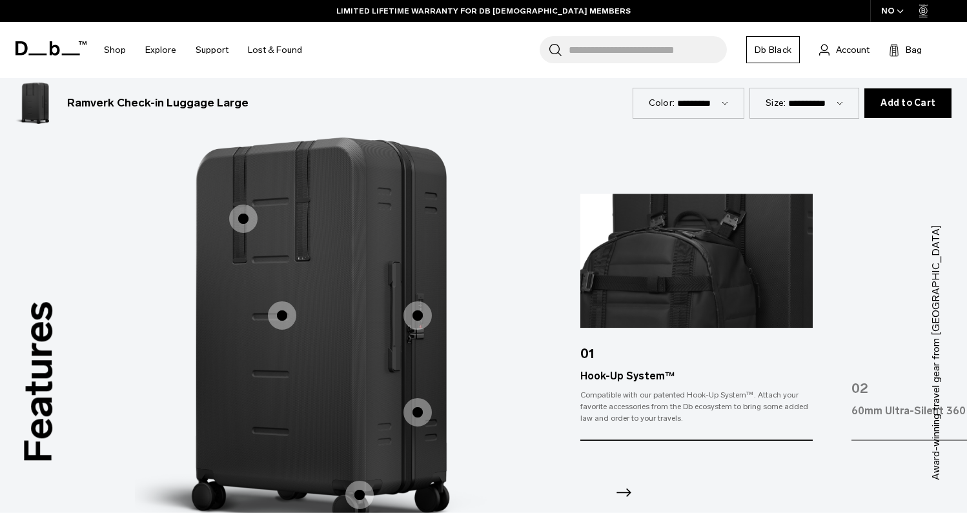
scroll to position [1066, 0]
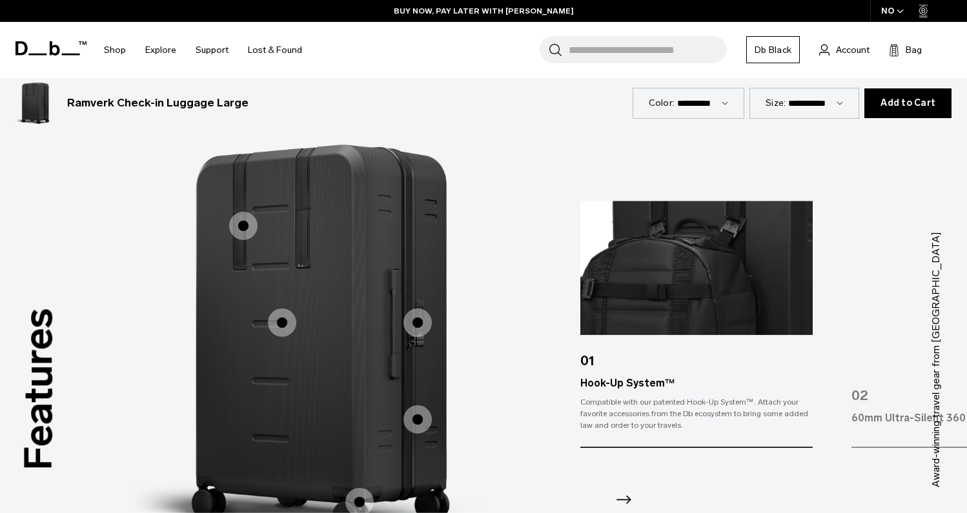
click at [666, 314] on img "1 / 5" at bounding box center [696, 268] width 232 height 134
click at [660, 353] on div "01" at bounding box center [696, 355] width 232 height 41
click at [654, 372] on div "01" at bounding box center [696, 355] width 232 height 41
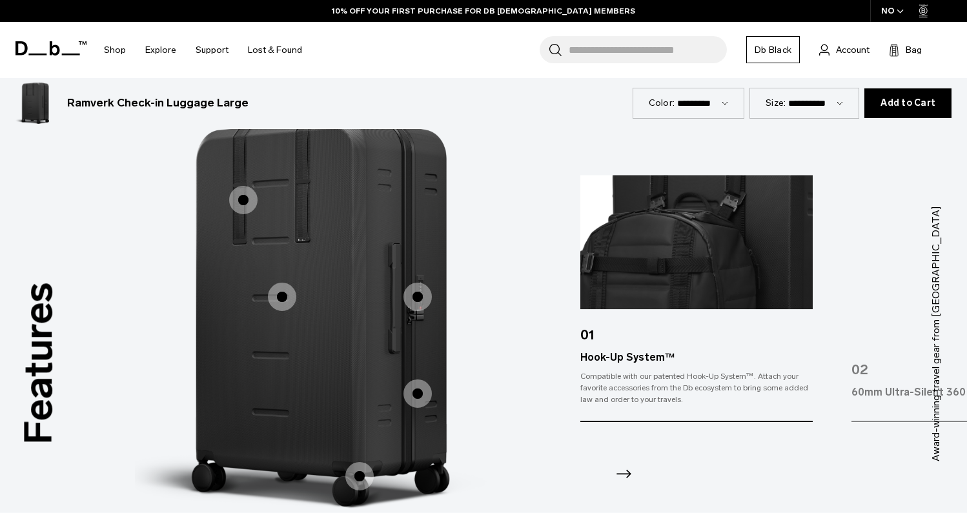
click at [900, 399] on div "60mm Ultra-Silent 360 Hinomoto Wheels" at bounding box center [967, 392] width 232 height 15
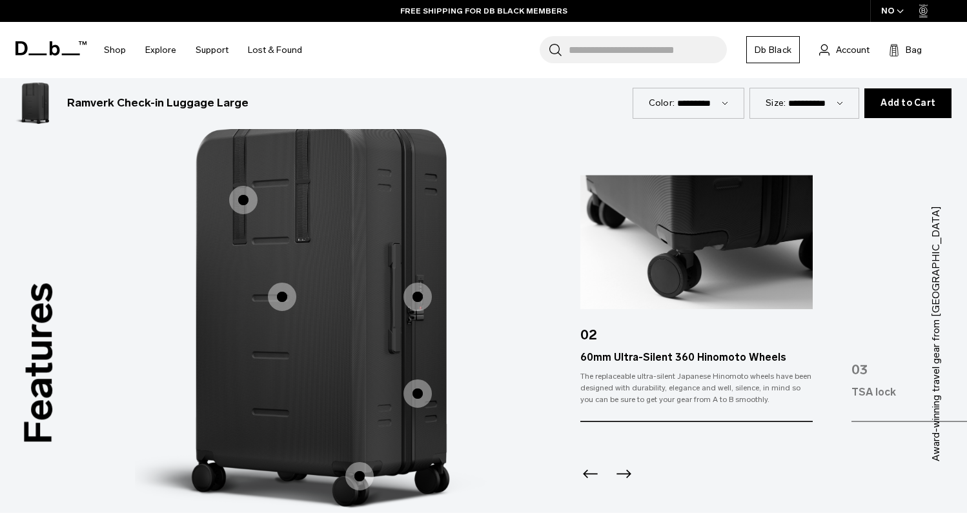
click at [900, 391] on div "TSA lock" at bounding box center [967, 392] width 232 height 15
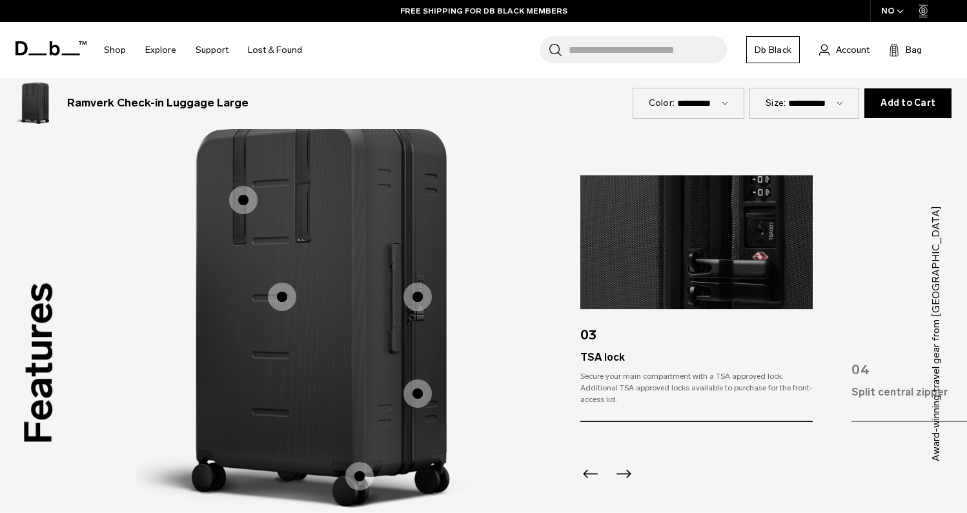
click at [900, 391] on div "Split central zipper" at bounding box center [967, 392] width 232 height 15
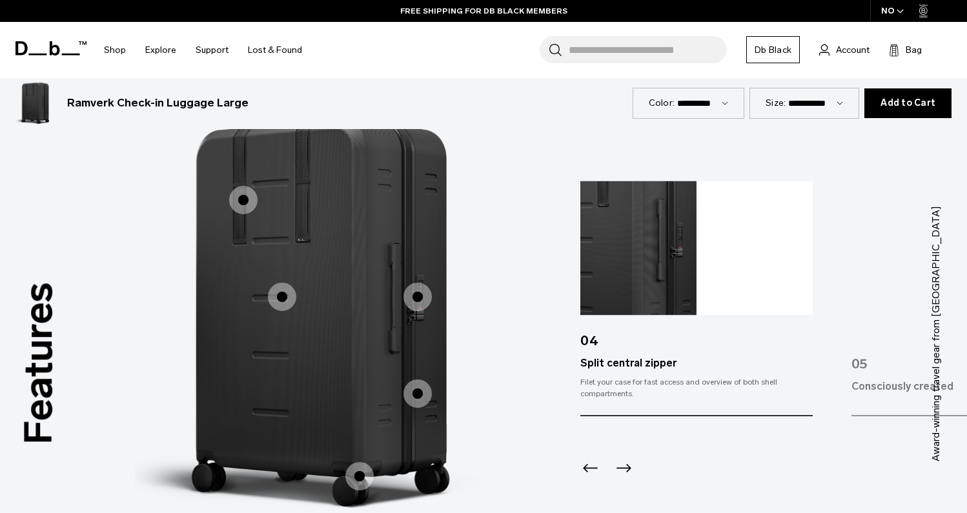
click at [898, 372] on div "05" at bounding box center [967, 358] width 232 height 41
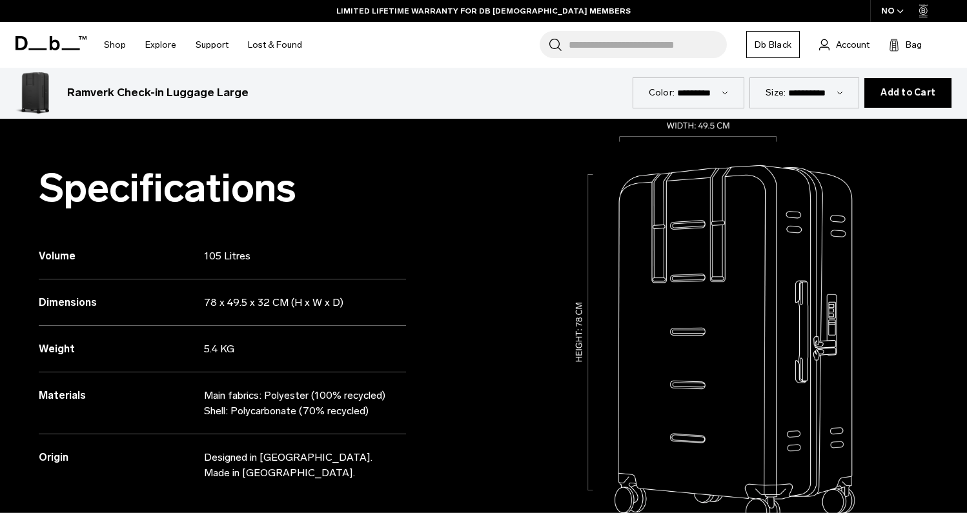
scroll to position [521, 0]
